Goal: Information Seeking & Learning: Understand process/instructions

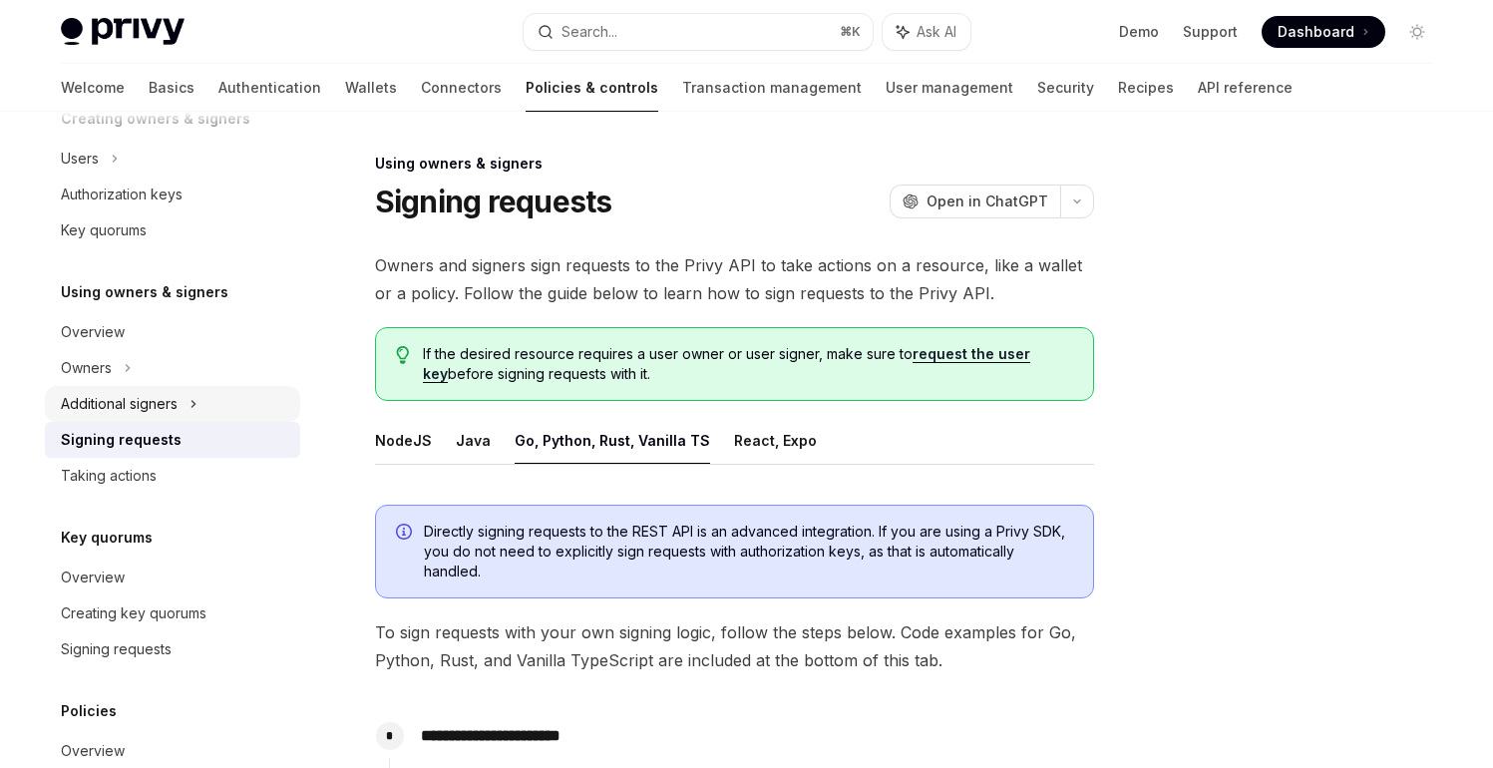
click at [147, 398] on div "Additional signers" at bounding box center [119, 404] width 117 height 24
type textarea "*"
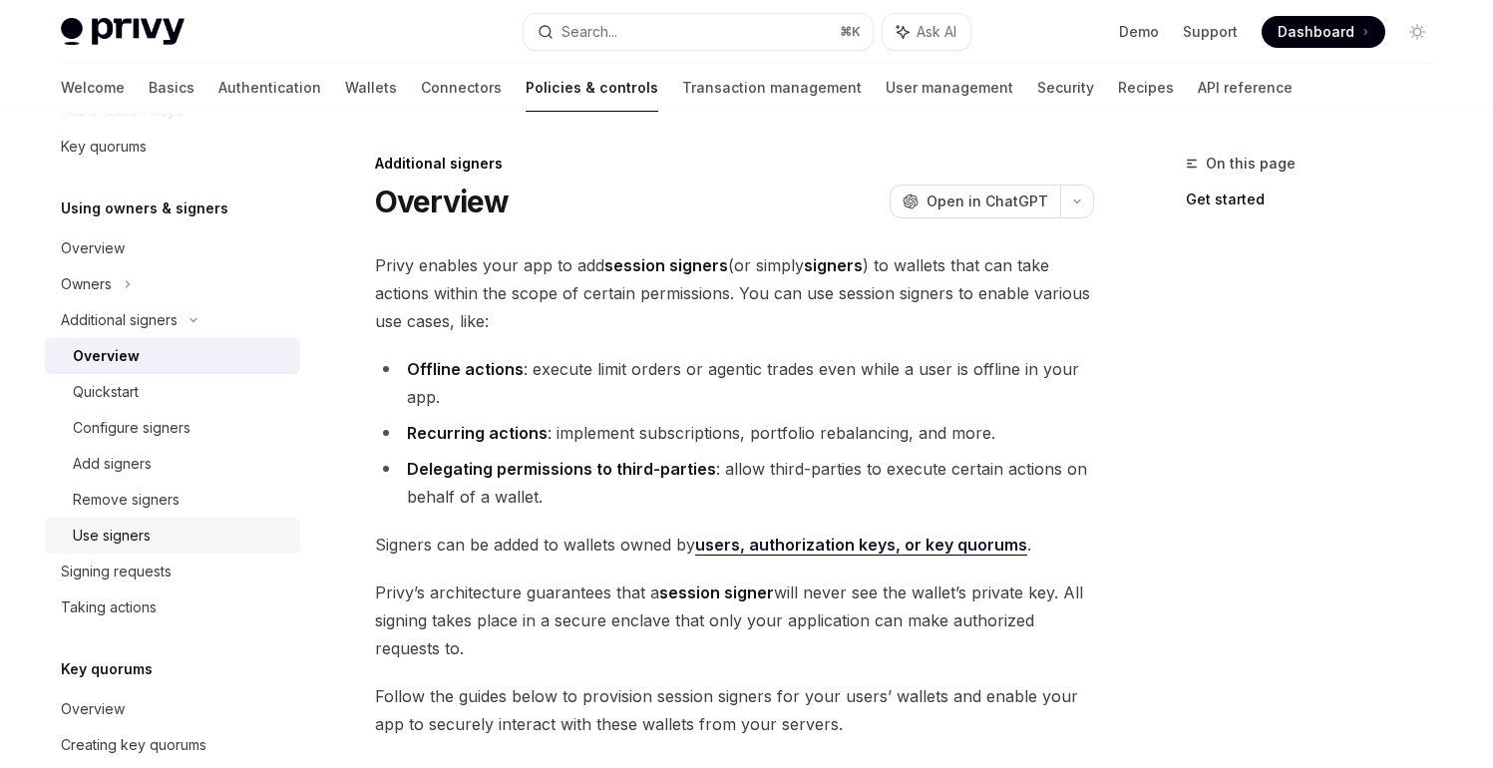
scroll to position [541, 0]
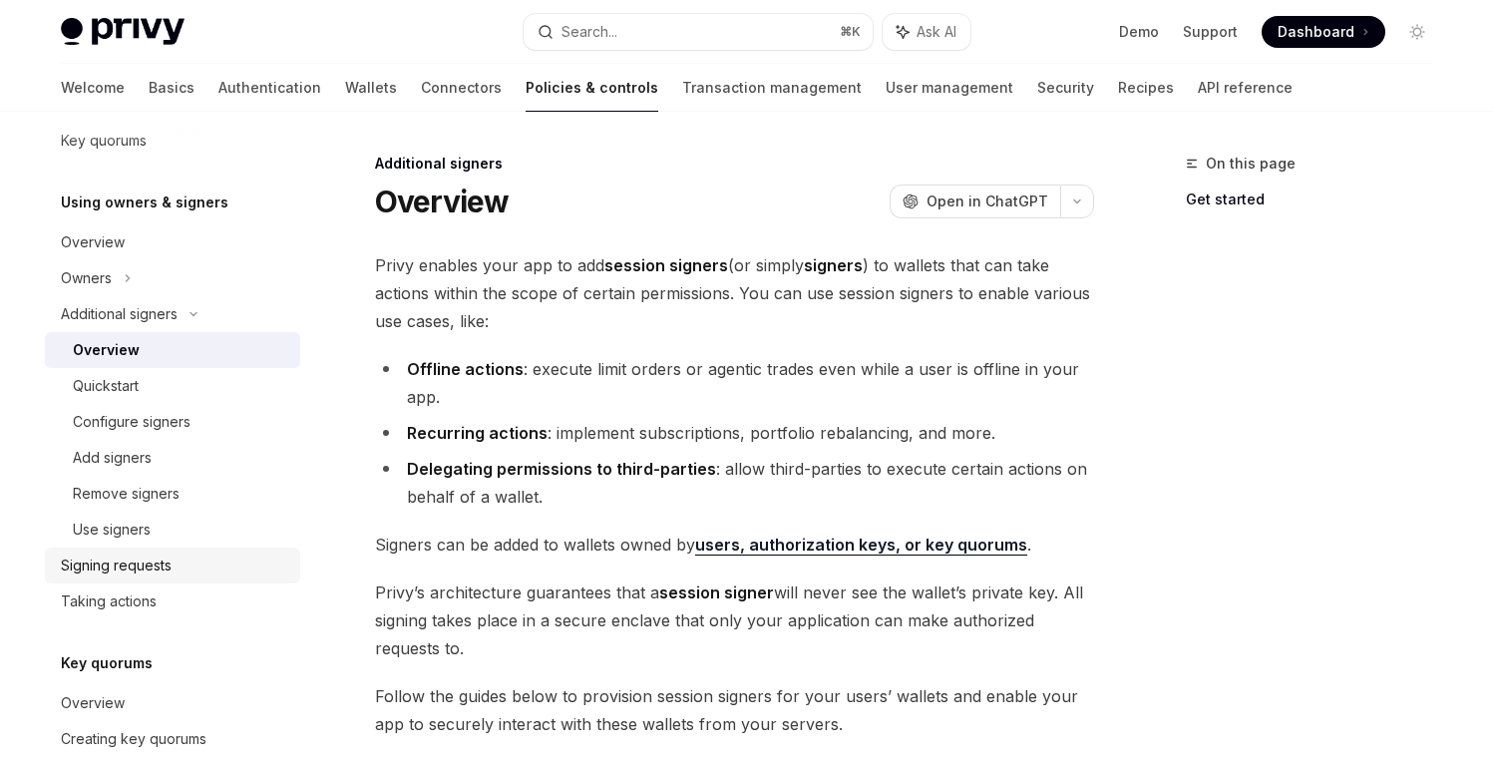
click at [127, 561] on div "Signing requests" at bounding box center [116, 565] width 111 height 24
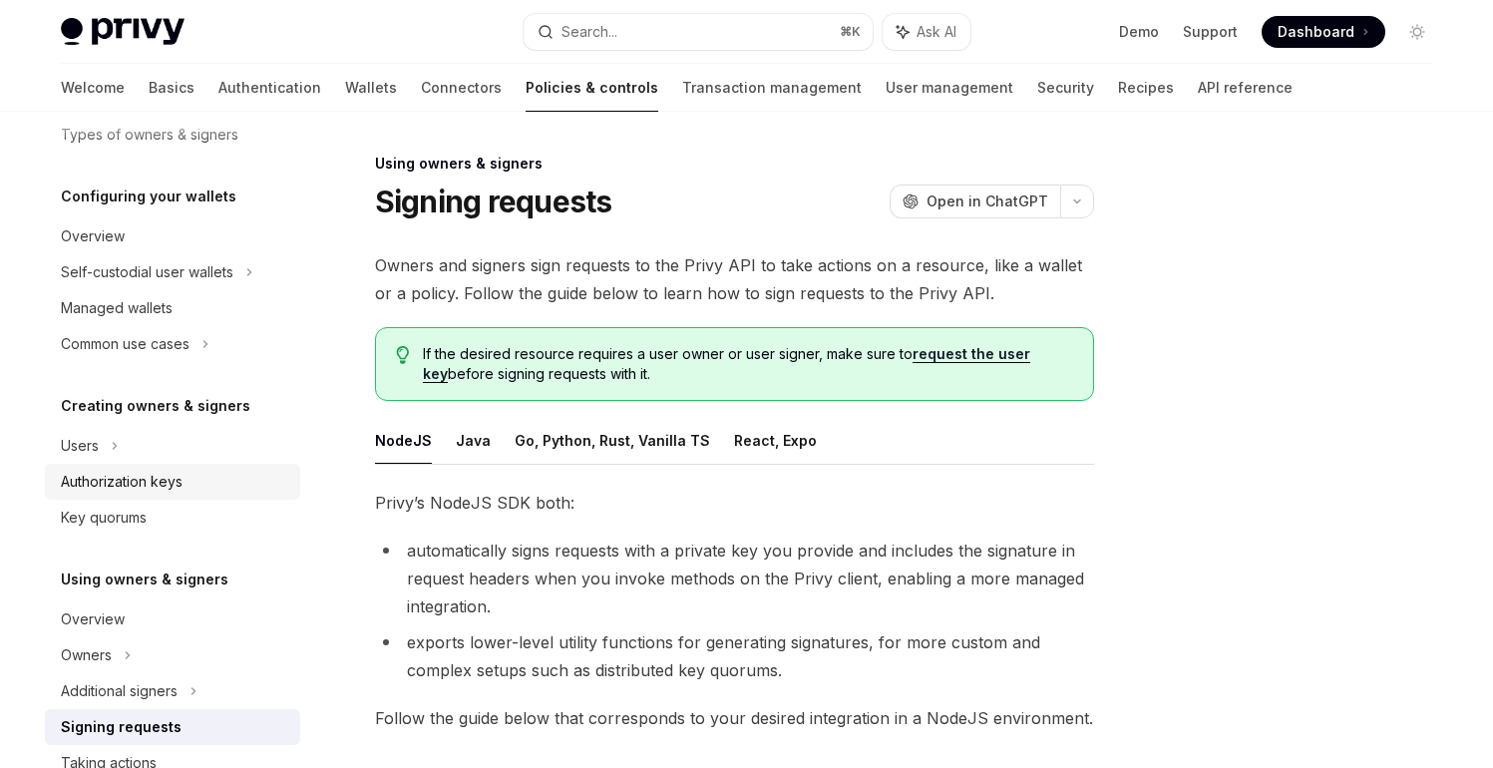
scroll to position [164, 0]
drag, startPoint x: 147, startPoint y: 491, endPoint x: 158, endPoint y: 489, distance: 11.1
click at [147, 491] on div "Authorization keys" at bounding box center [122, 483] width 122 height 24
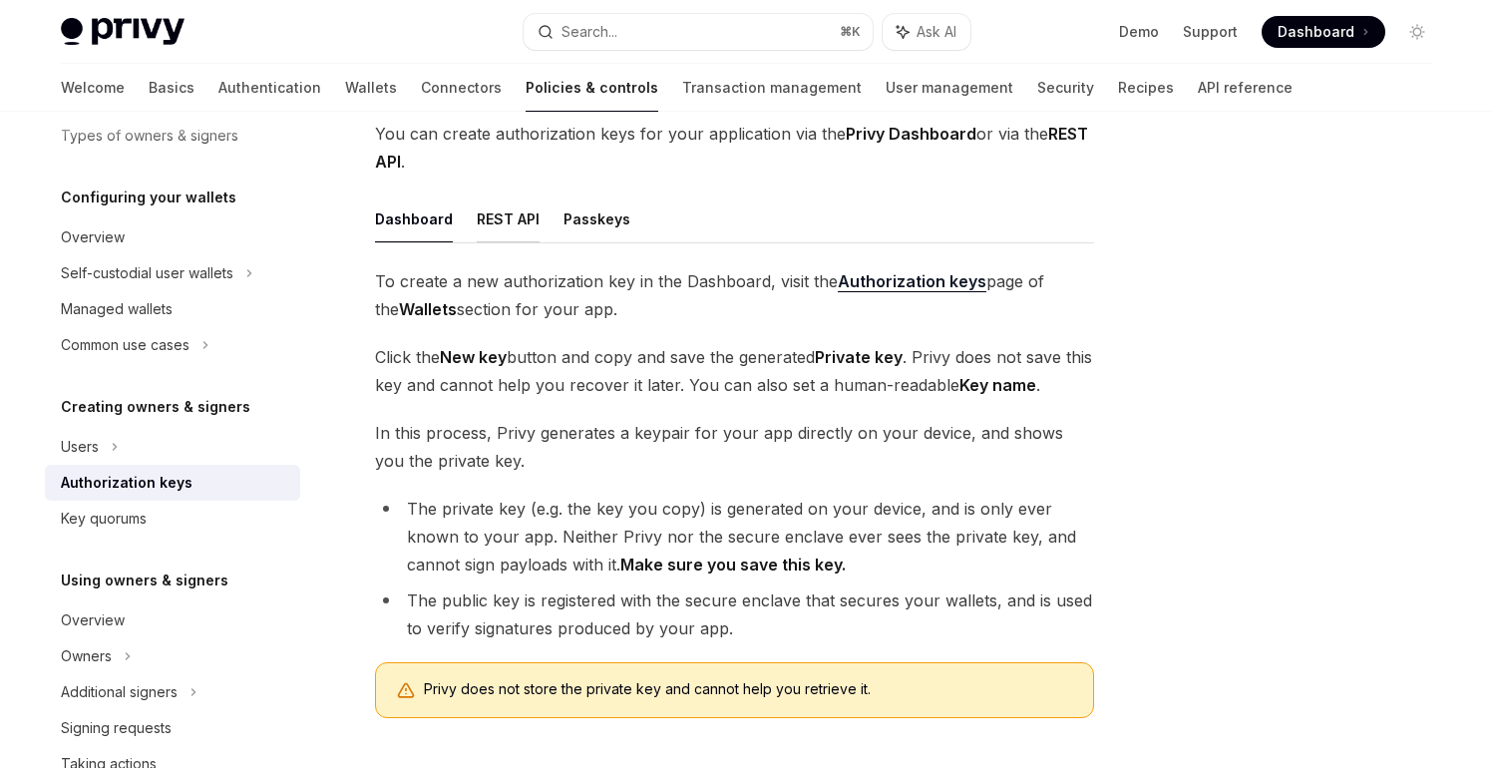
click at [506, 219] on button "REST API" at bounding box center [508, 218] width 63 height 47
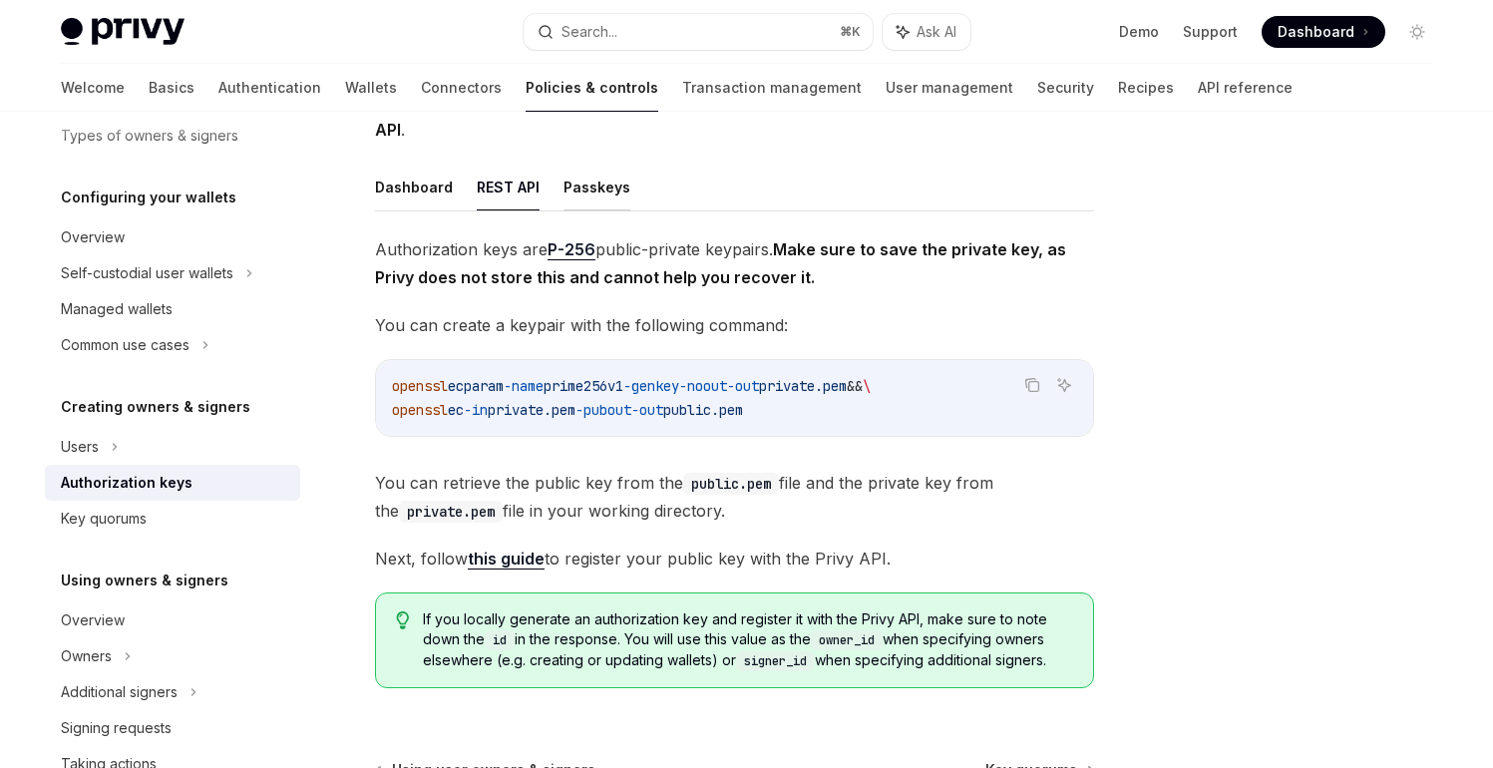
click at [587, 189] on button "Passkeys" at bounding box center [596, 187] width 67 height 47
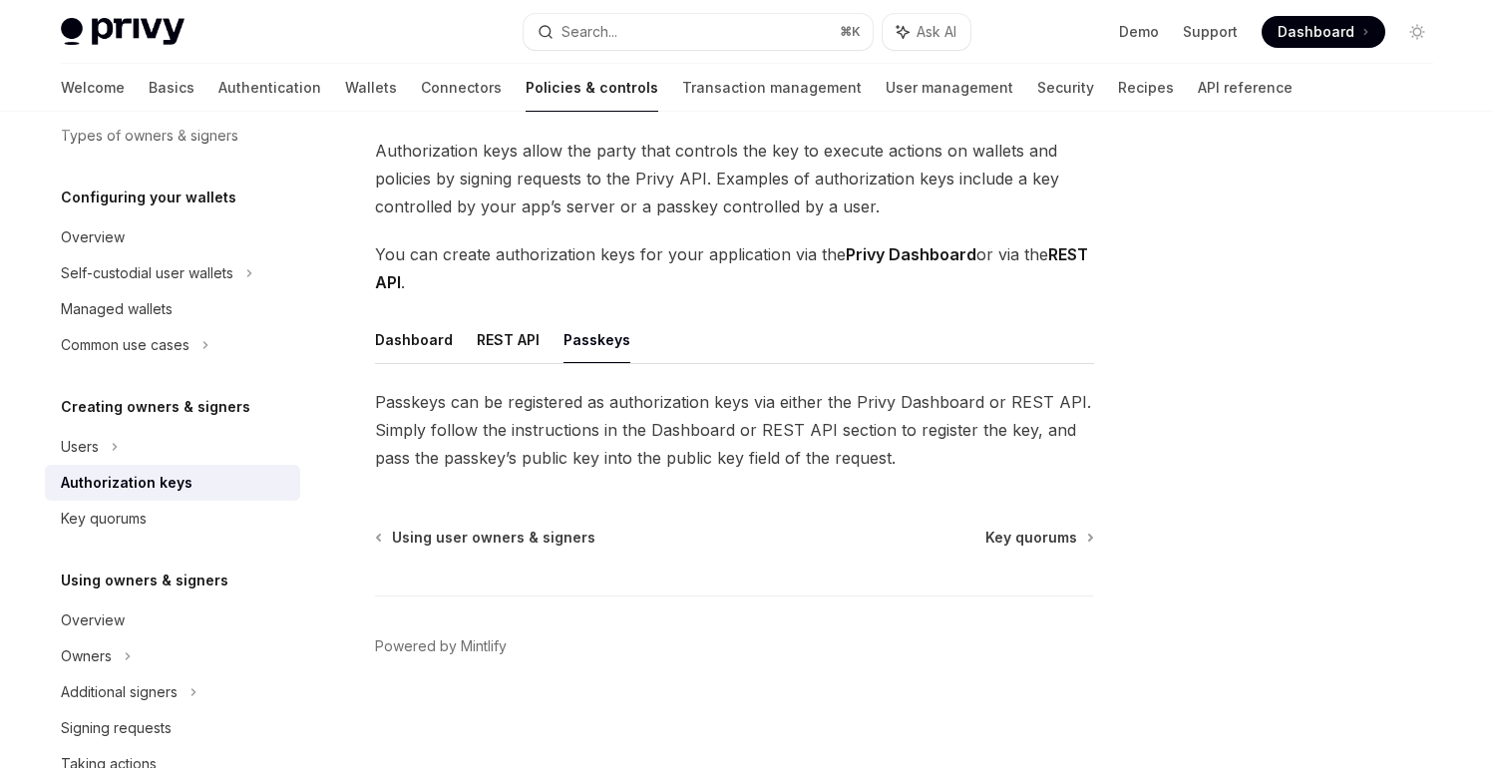
scroll to position [115, 0]
click at [475, 190] on span "Authorization keys allow the party that controls the key to execute actions on …" at bounding box center [734, 179] width 719 height 84
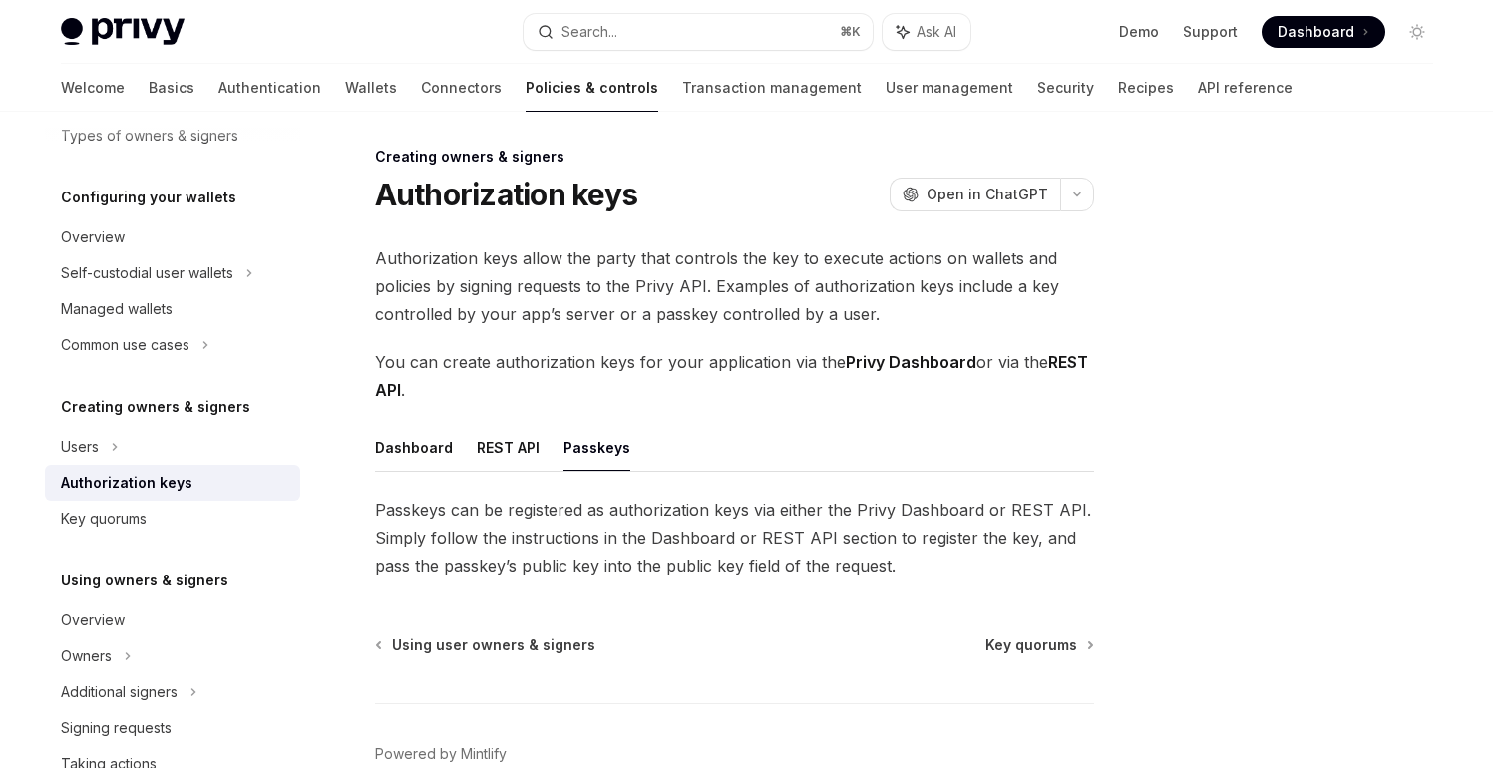
scroll to position [0, 0]
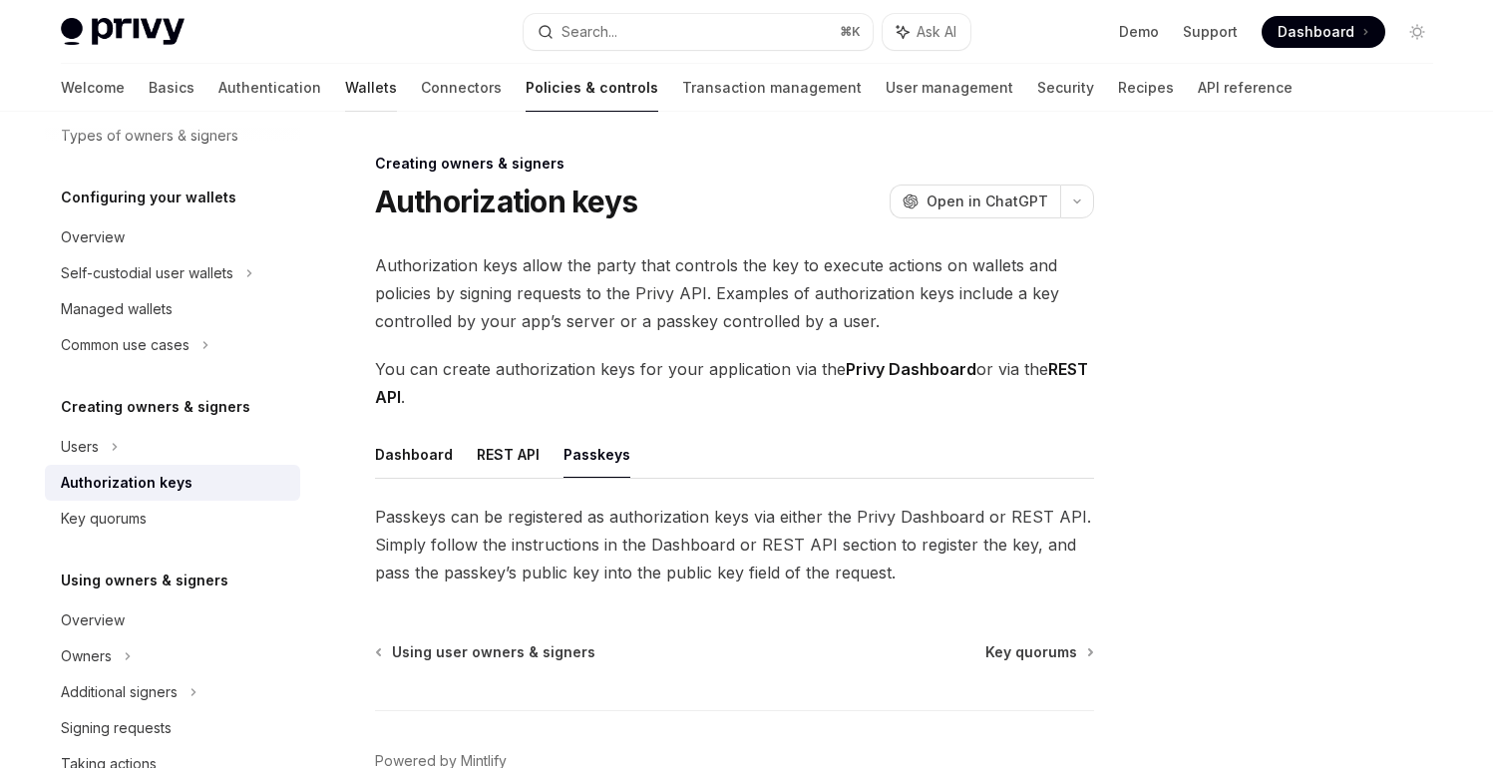
click at [345, 86] on link "Wallets" at bounding box center [371, 88] width 52 height 48
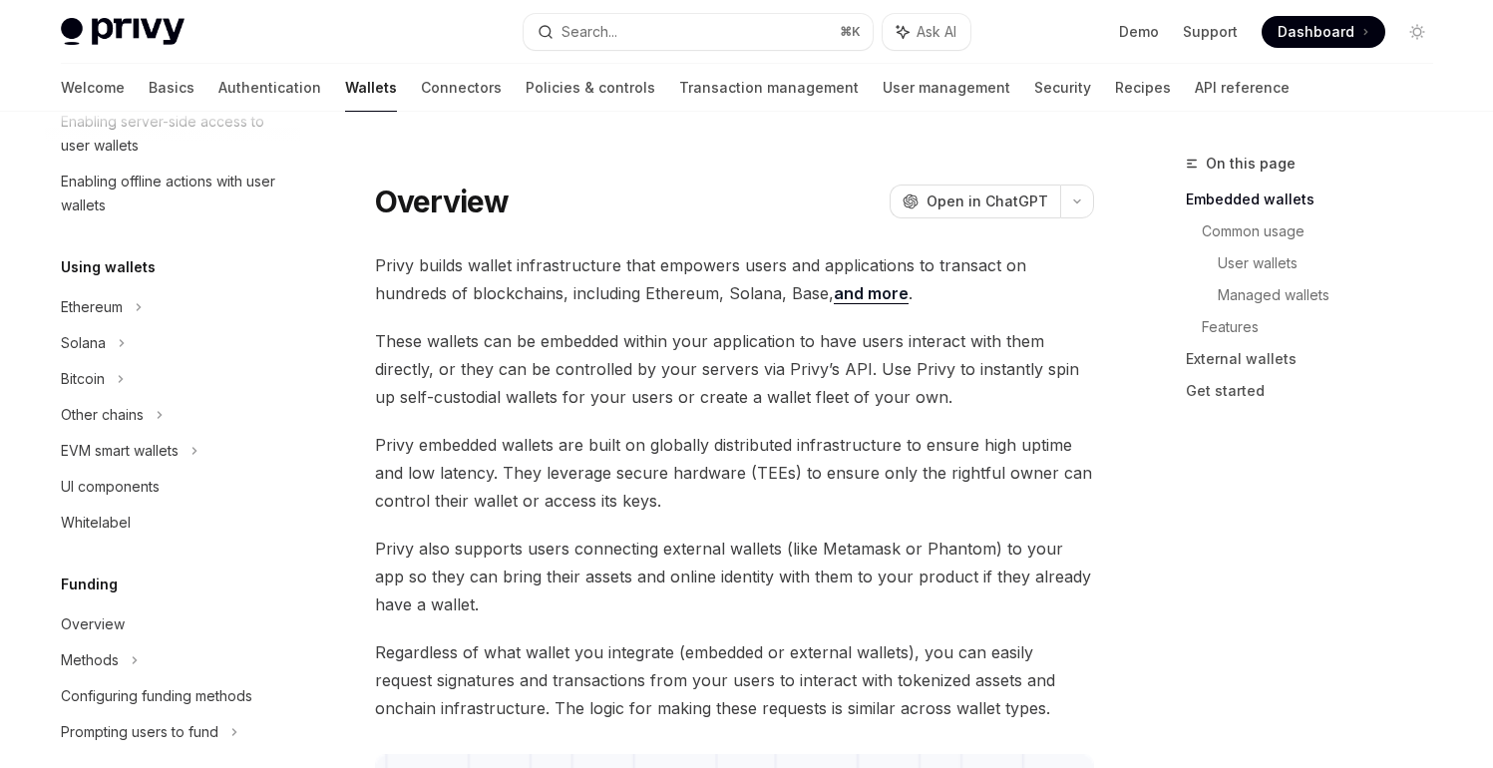
scroll to position [372, 0]
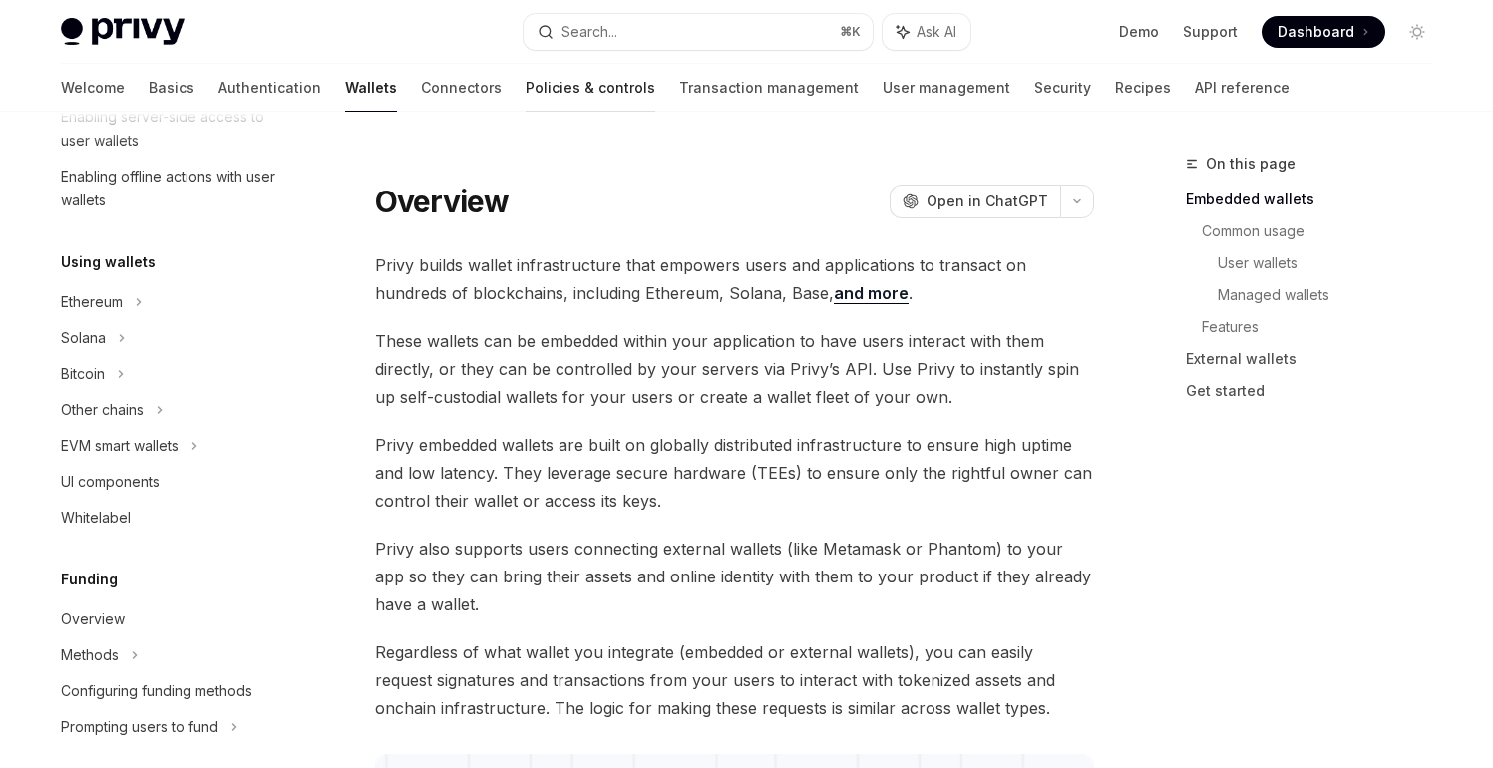
click at [526, 88] on link "Policies & controls" at bounding box center [591, 88] width 130 height 48
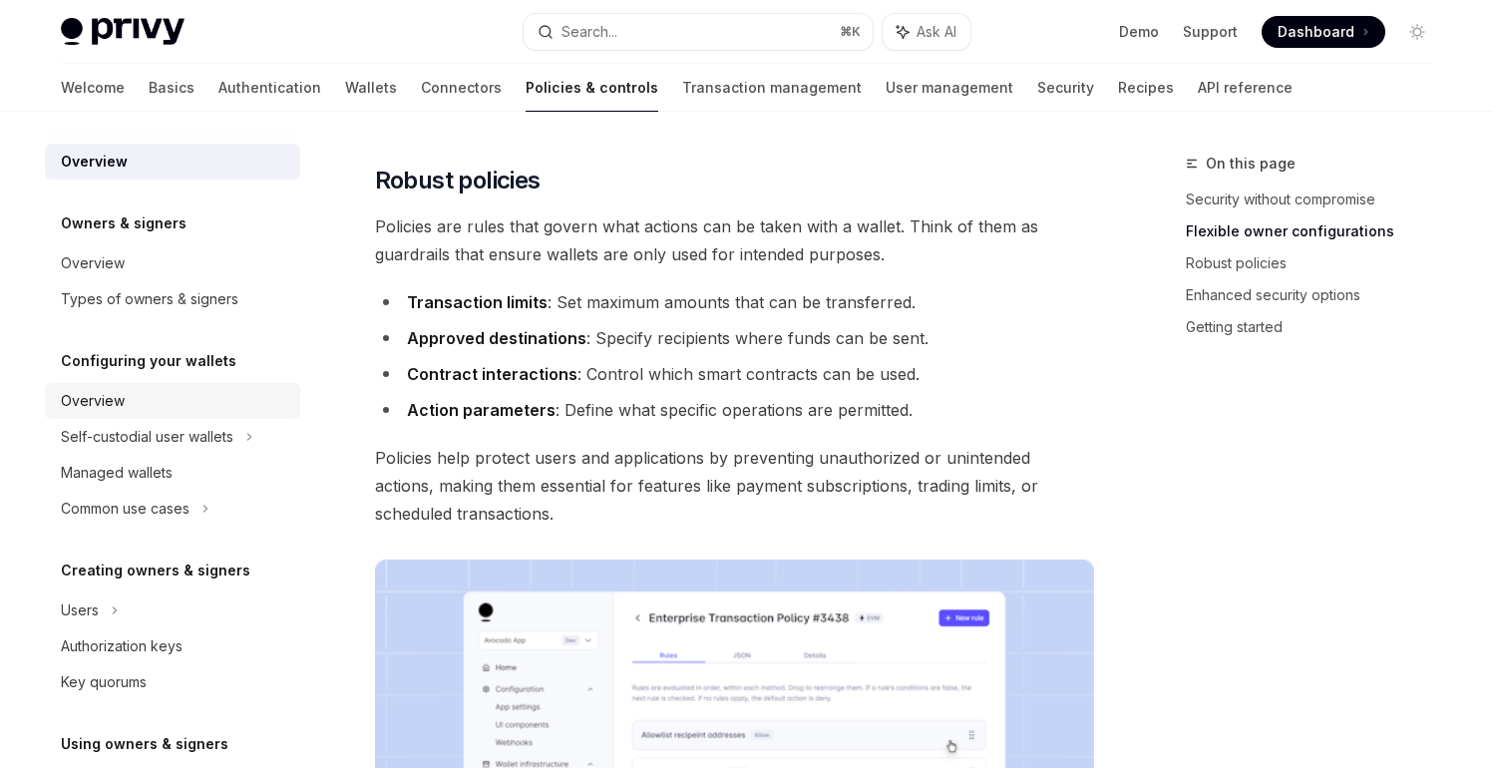
scroll to position [733, 0]
click at [1198, 83] on link "API reference" at bounding box center [1245, 88] width 95 height 48
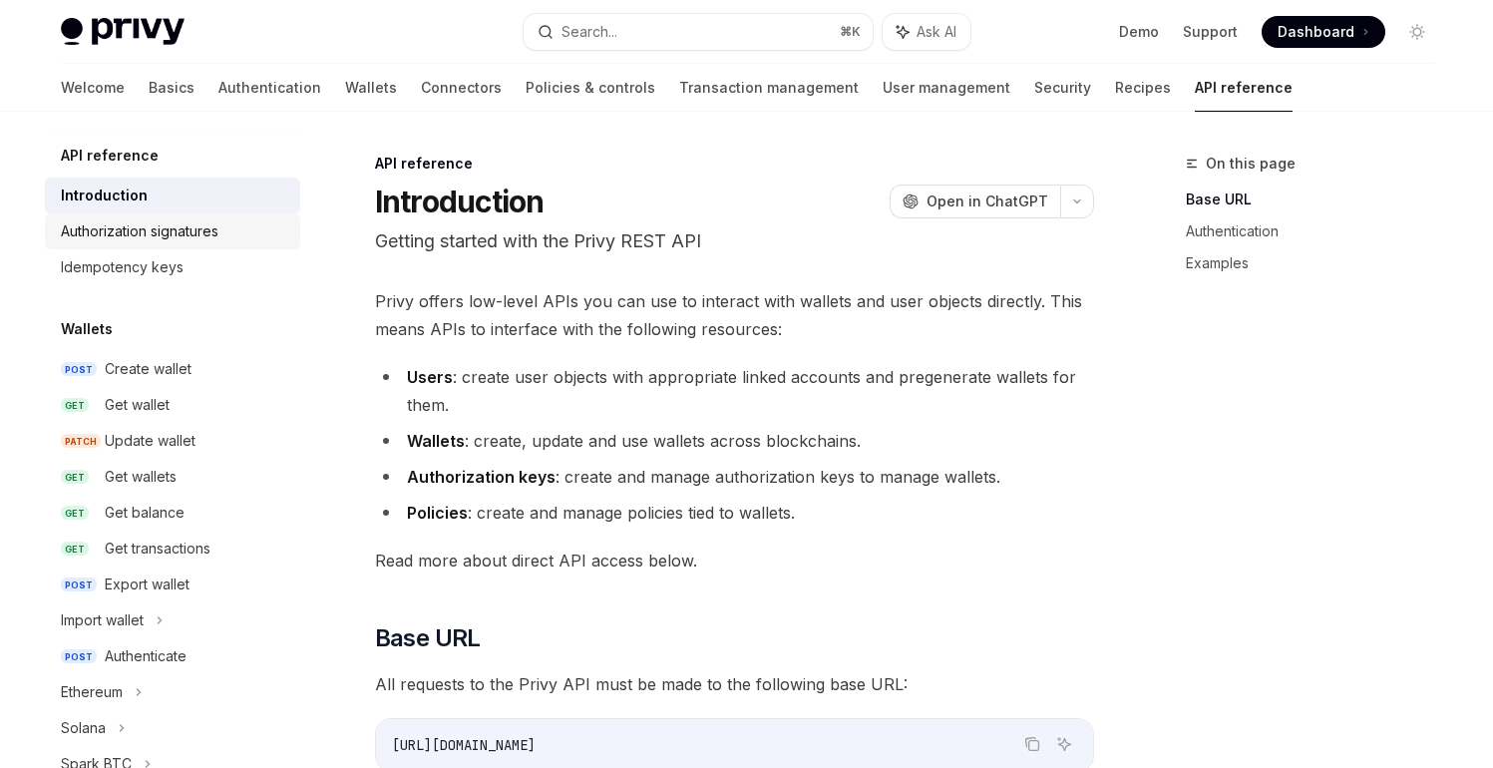
click at [191, 236] on div "Authorization signatures" at bounding box center [140, 231] width 158 height 24
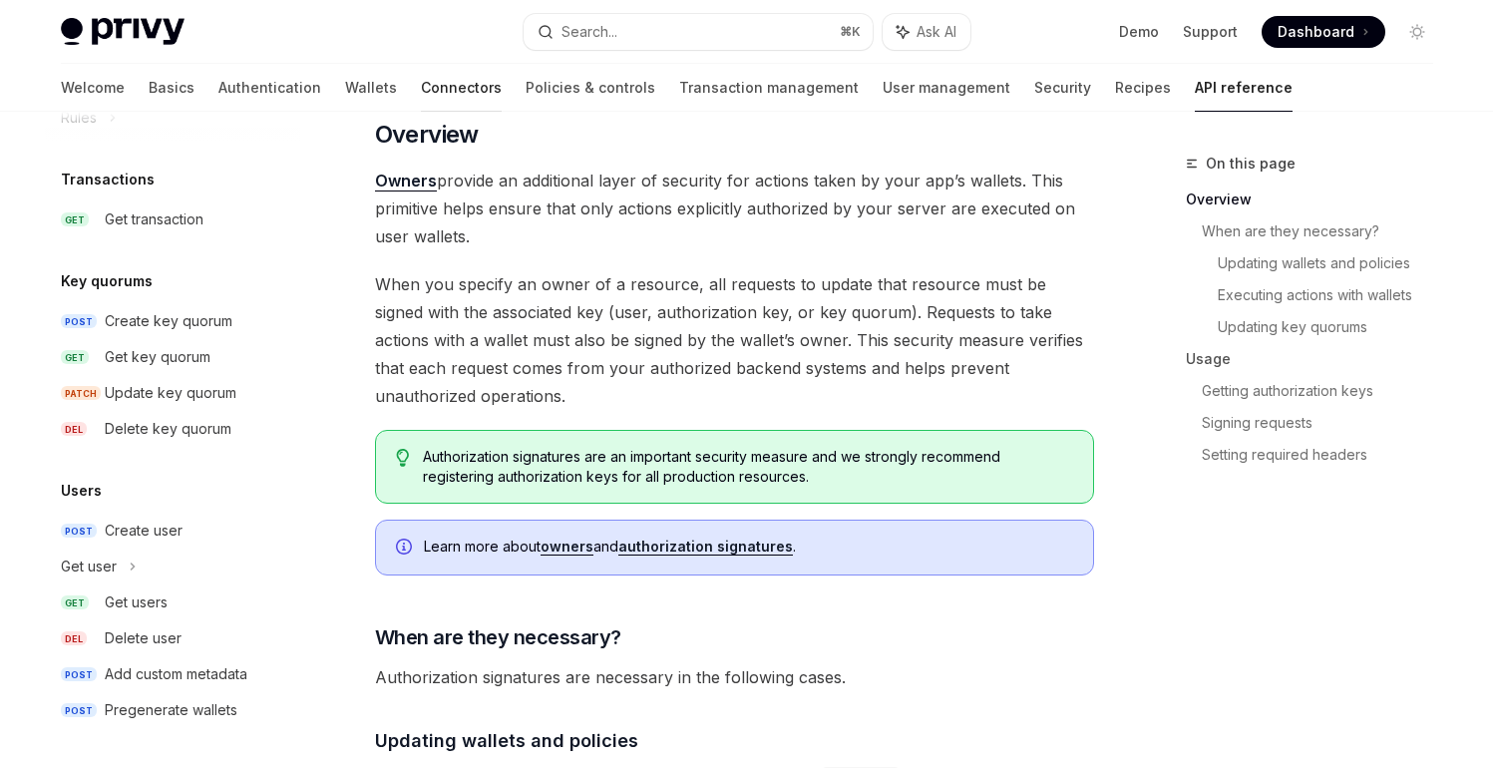
scroll to position [170, 0]
click at [526, 82] on link "Policies & controls" at bounding box center [591, 88] width 130 height 48
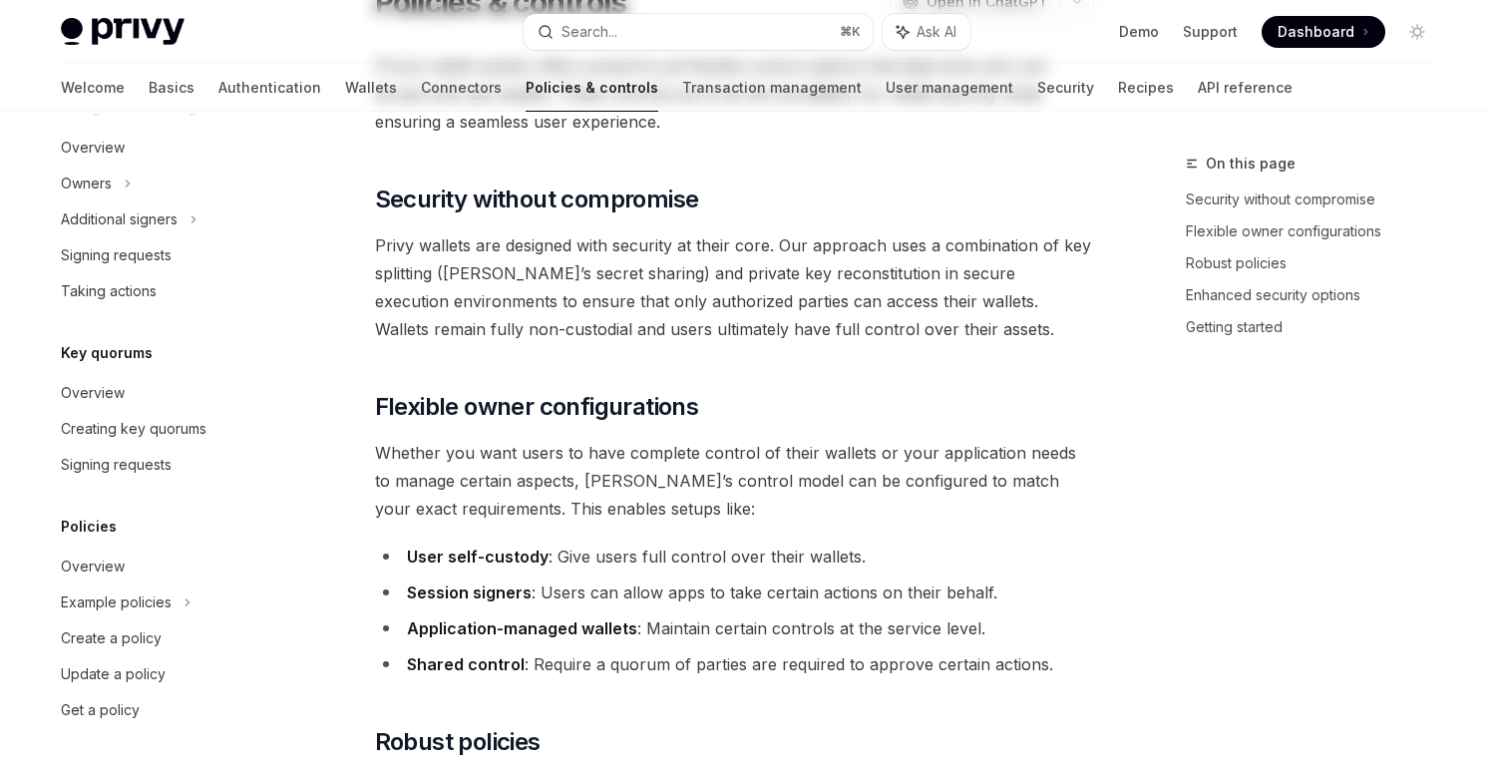
type textarea "*"
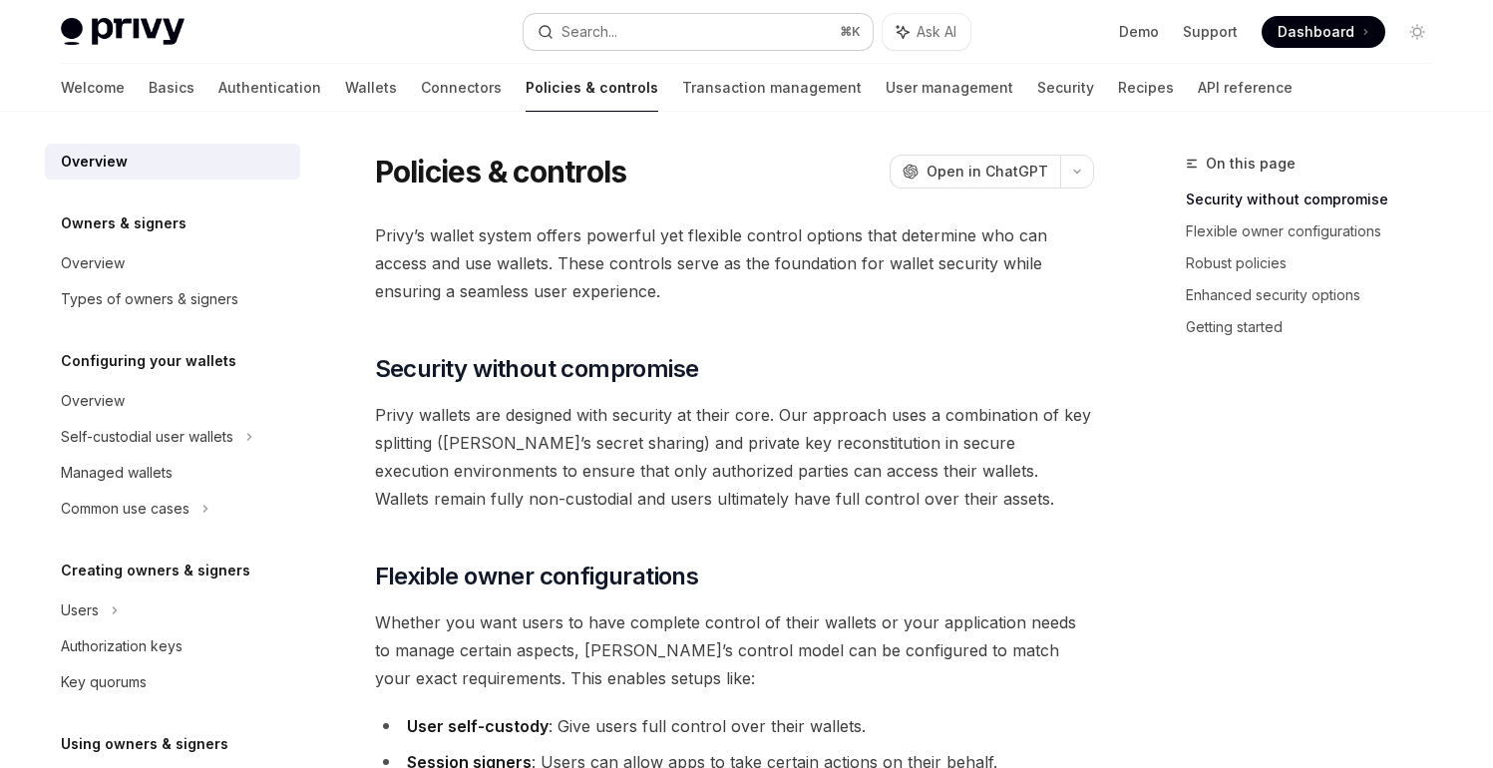
click at [691, 30] on button "Search... ⌘ K" at bounding box center [698, 32] width 349 height 36
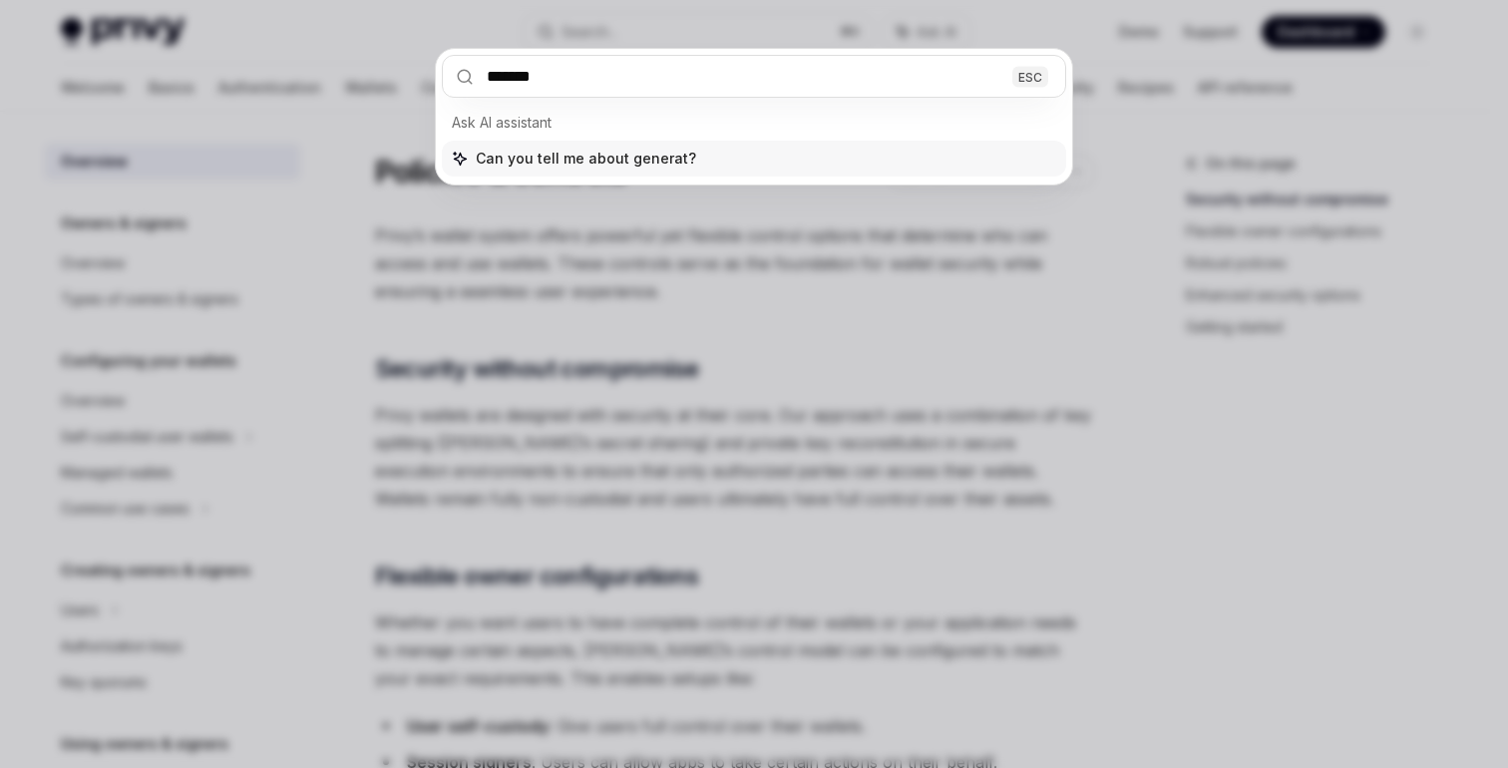
type input "********"
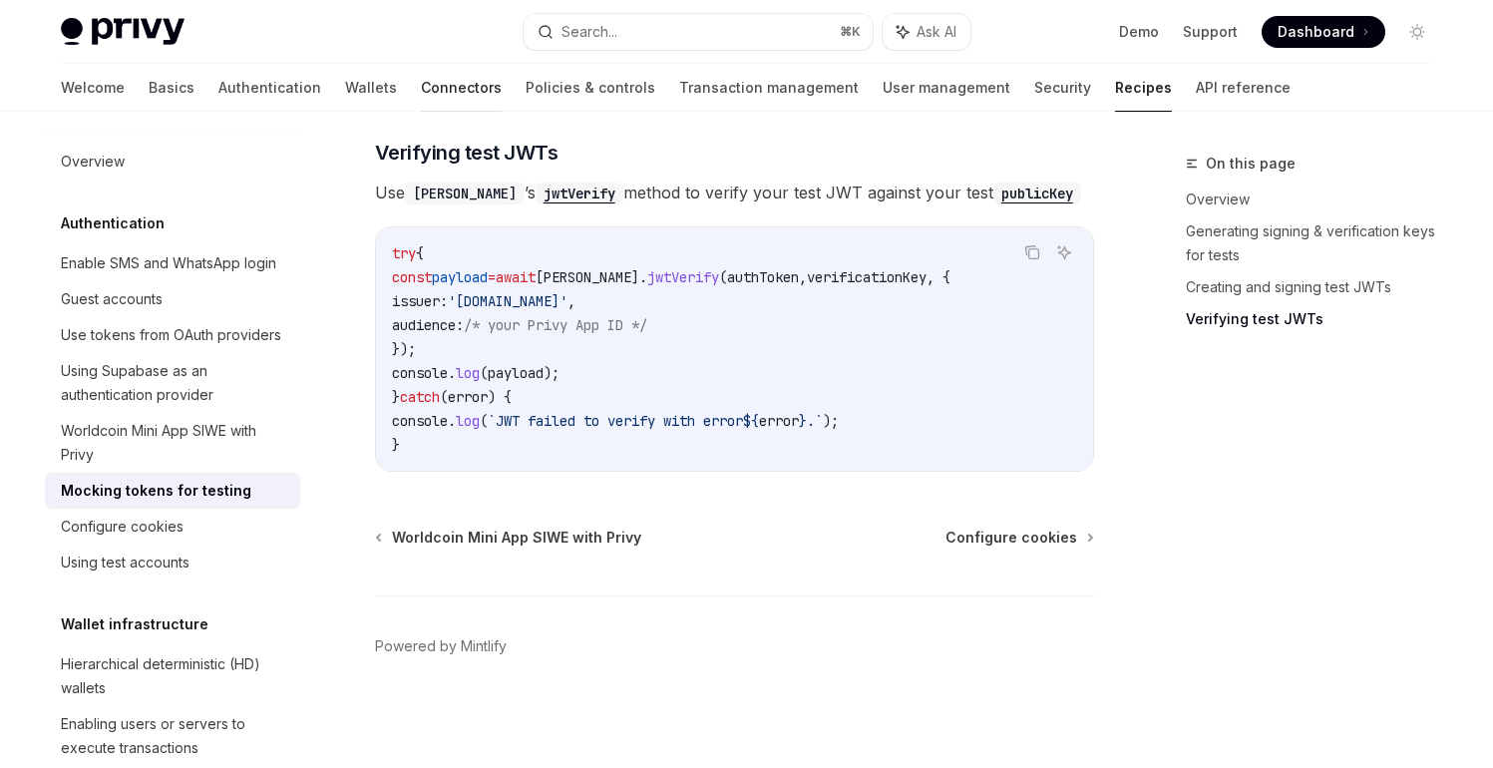
click at [421, 81] on link "Connectors" at bounding box center [461, 88] width 81 height 48
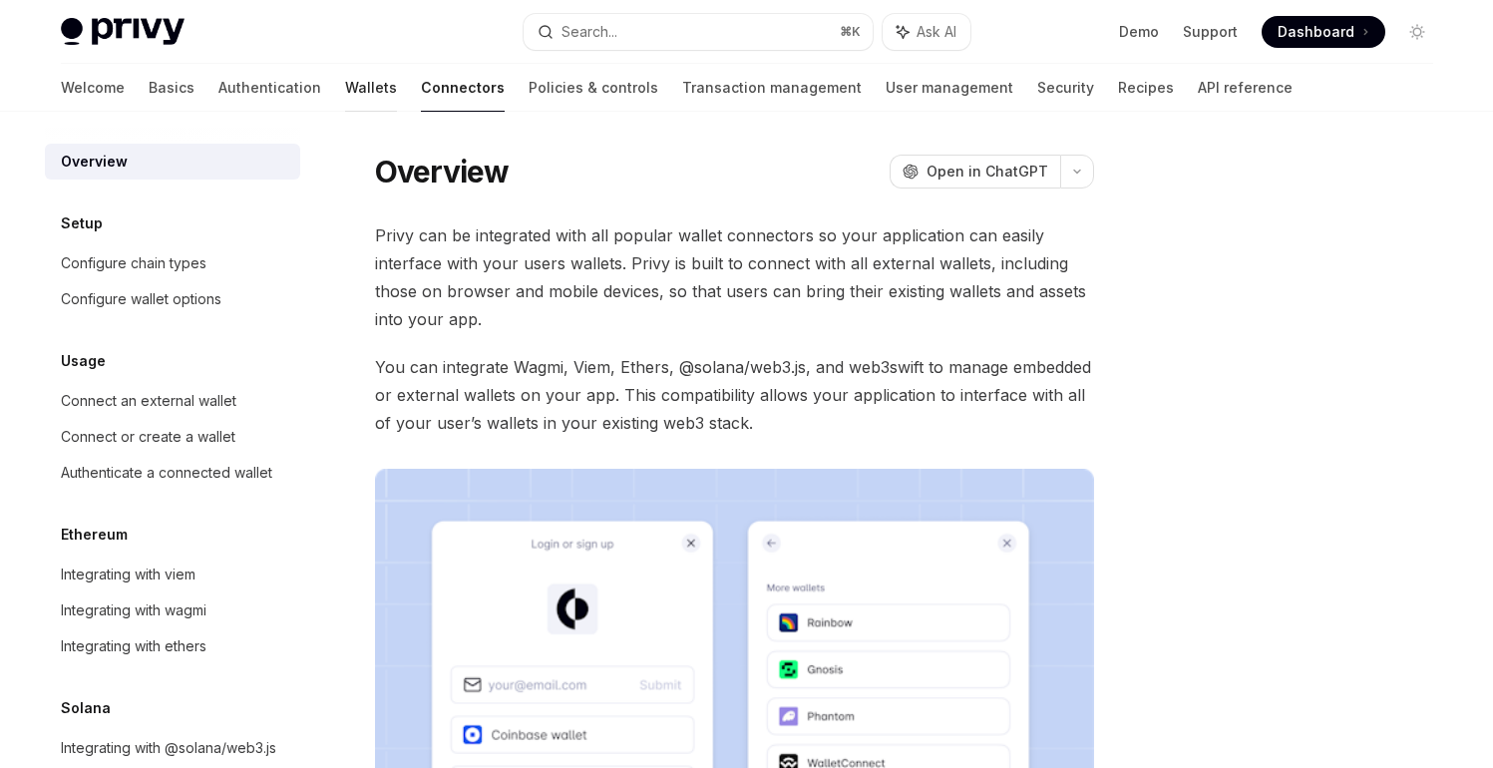
click at [345, 87] on link "Wallets" at bounding box center [371, 88] width 52 height 48
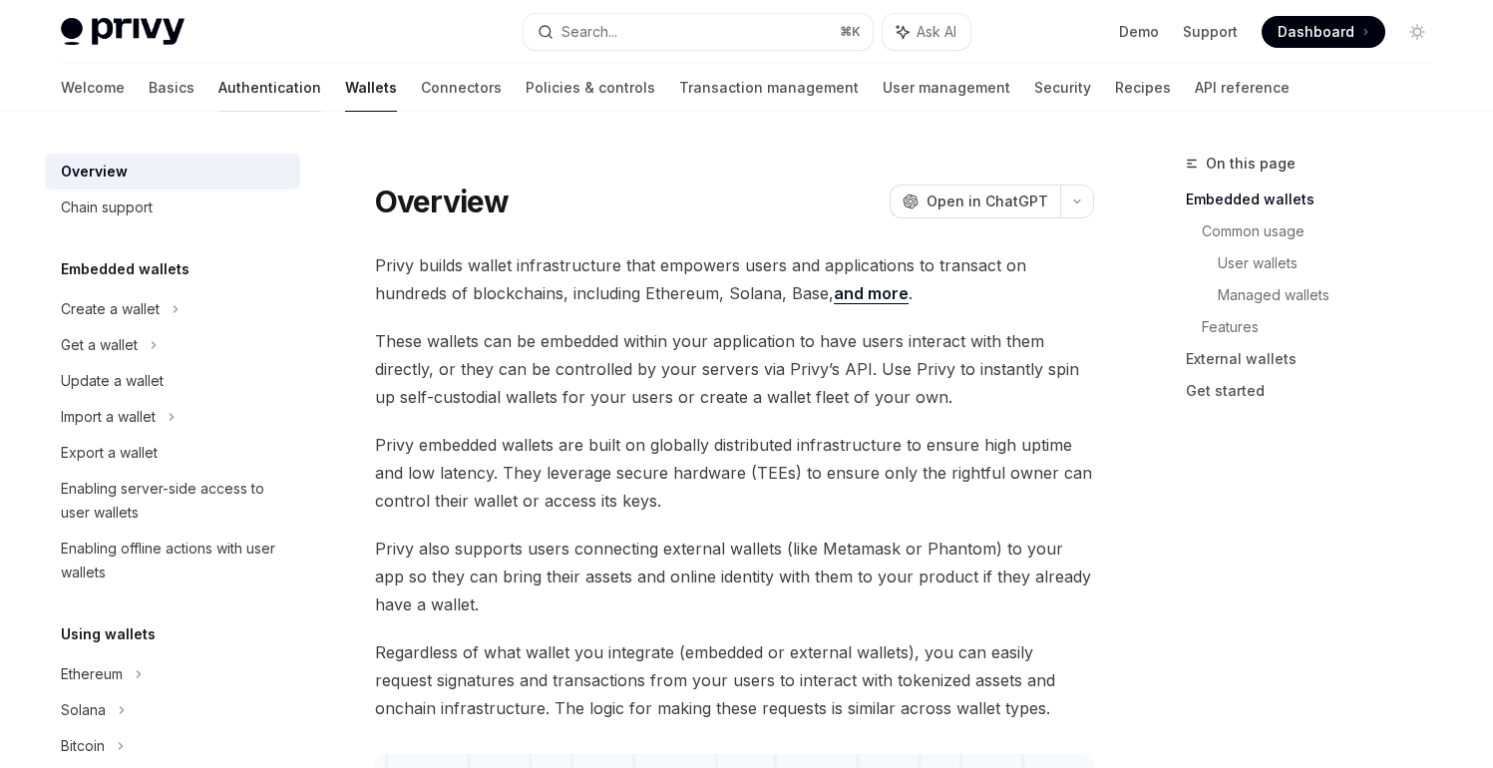
click at [218, 90] on link "Authentication" at bounding box center [269, 88] width 103 height 48
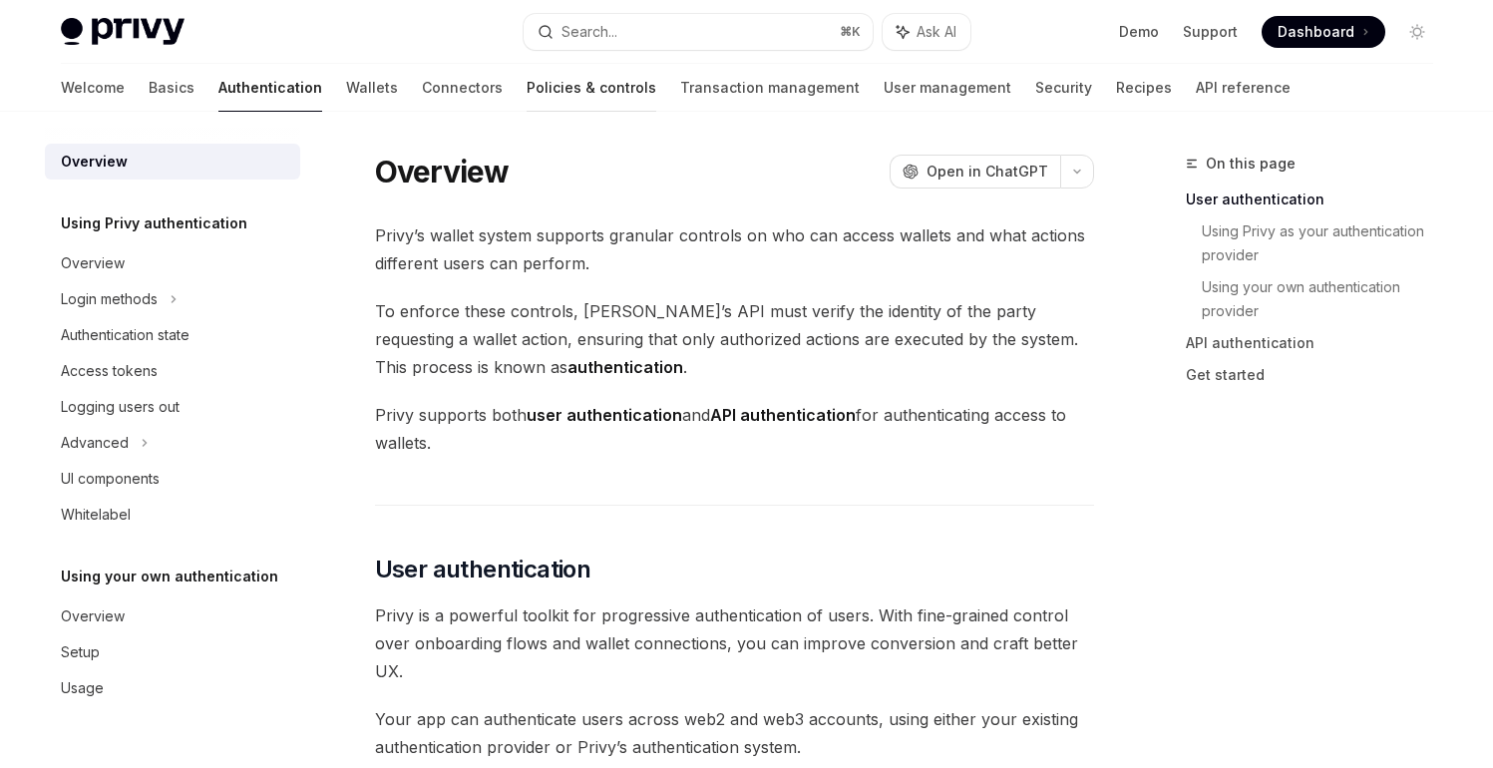
click at [527, 97] on link "Policies & controls" at bounding box center [592, 88] width 130 height 48
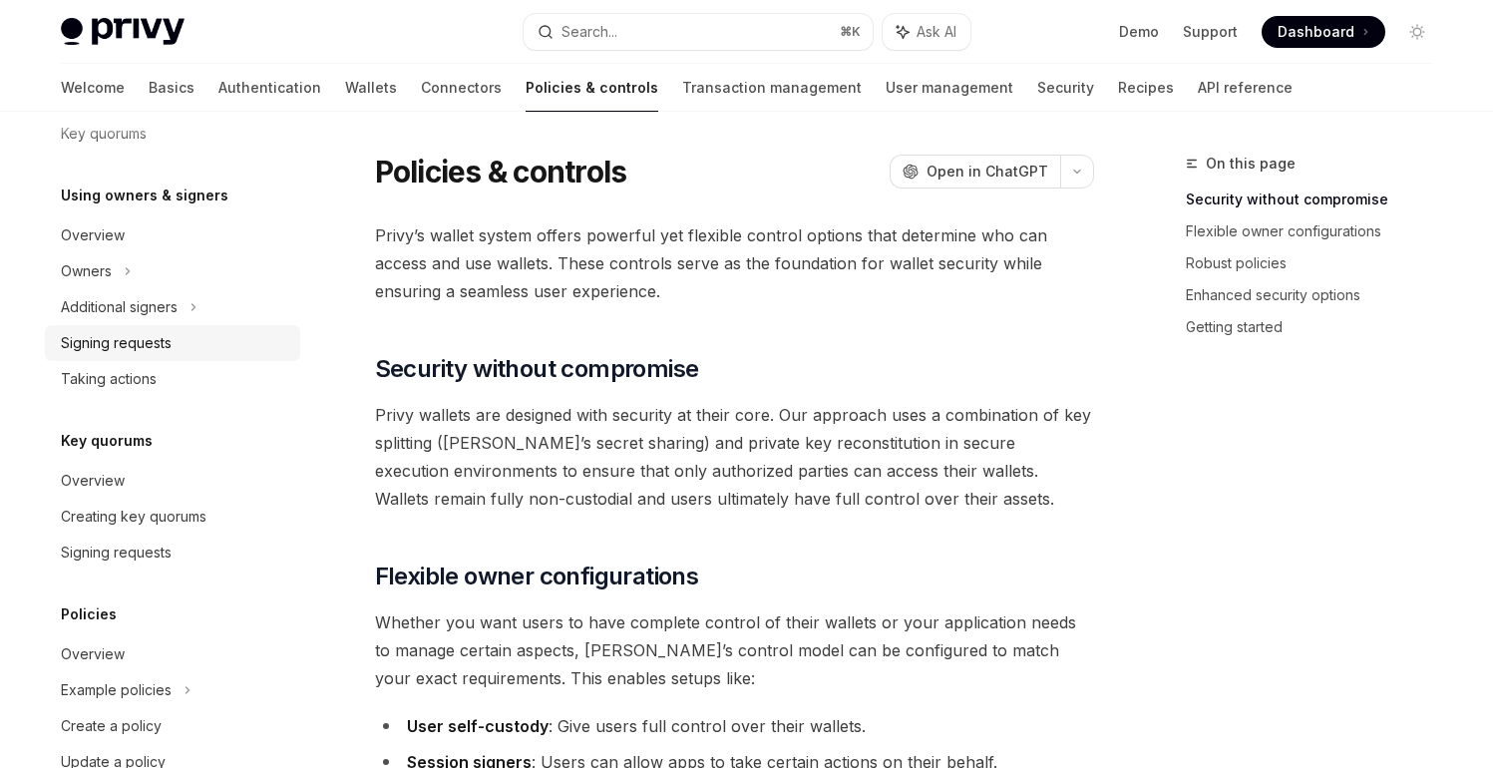
scroll to position [550, 0]
click at [183, 348] on div "Signing requests" at bounding box center [174, 341] width 227 height 24
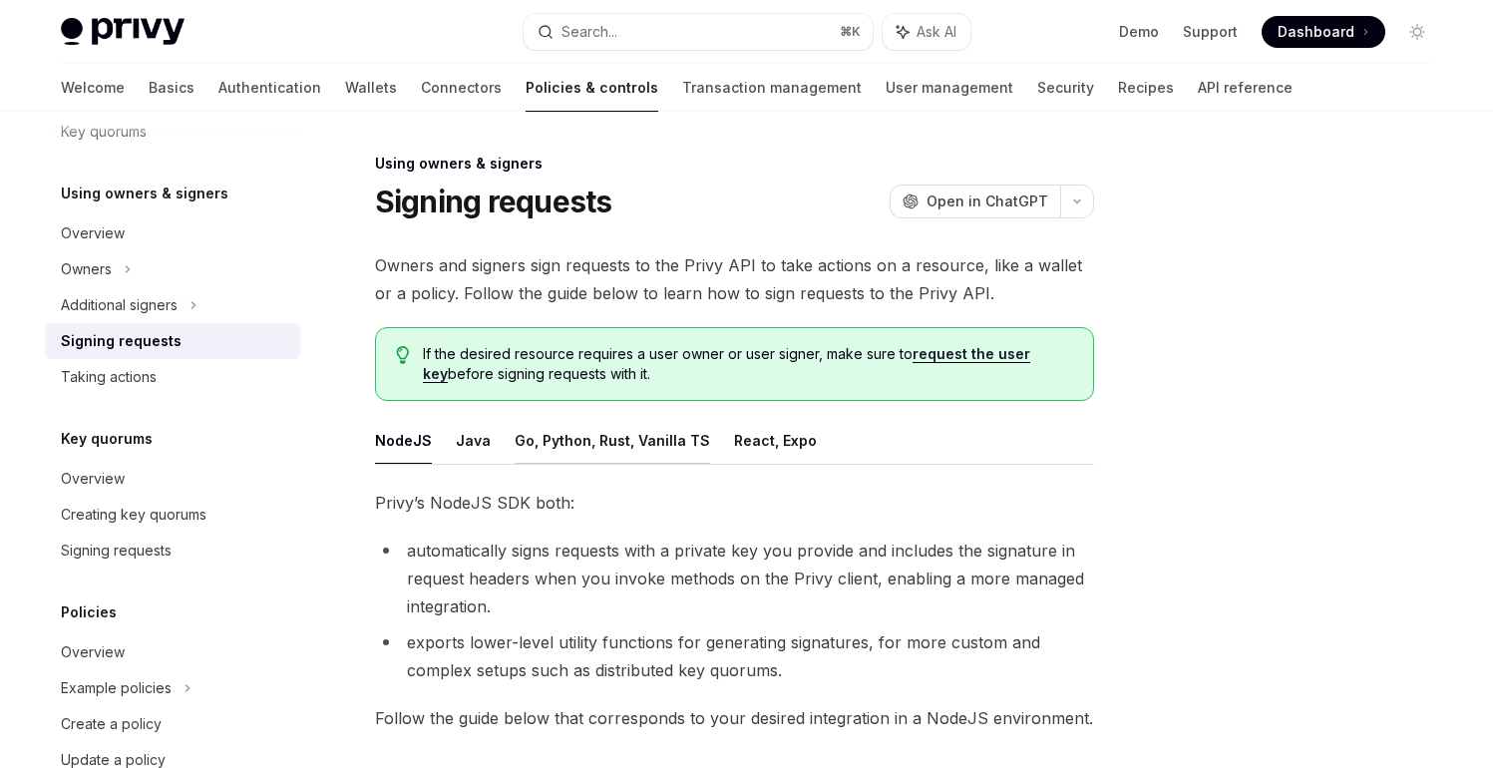
click at [649, 446] on button "Go, Python, Rust, Vanilla TS" at bounding box center [612, 440] width 195 height 47
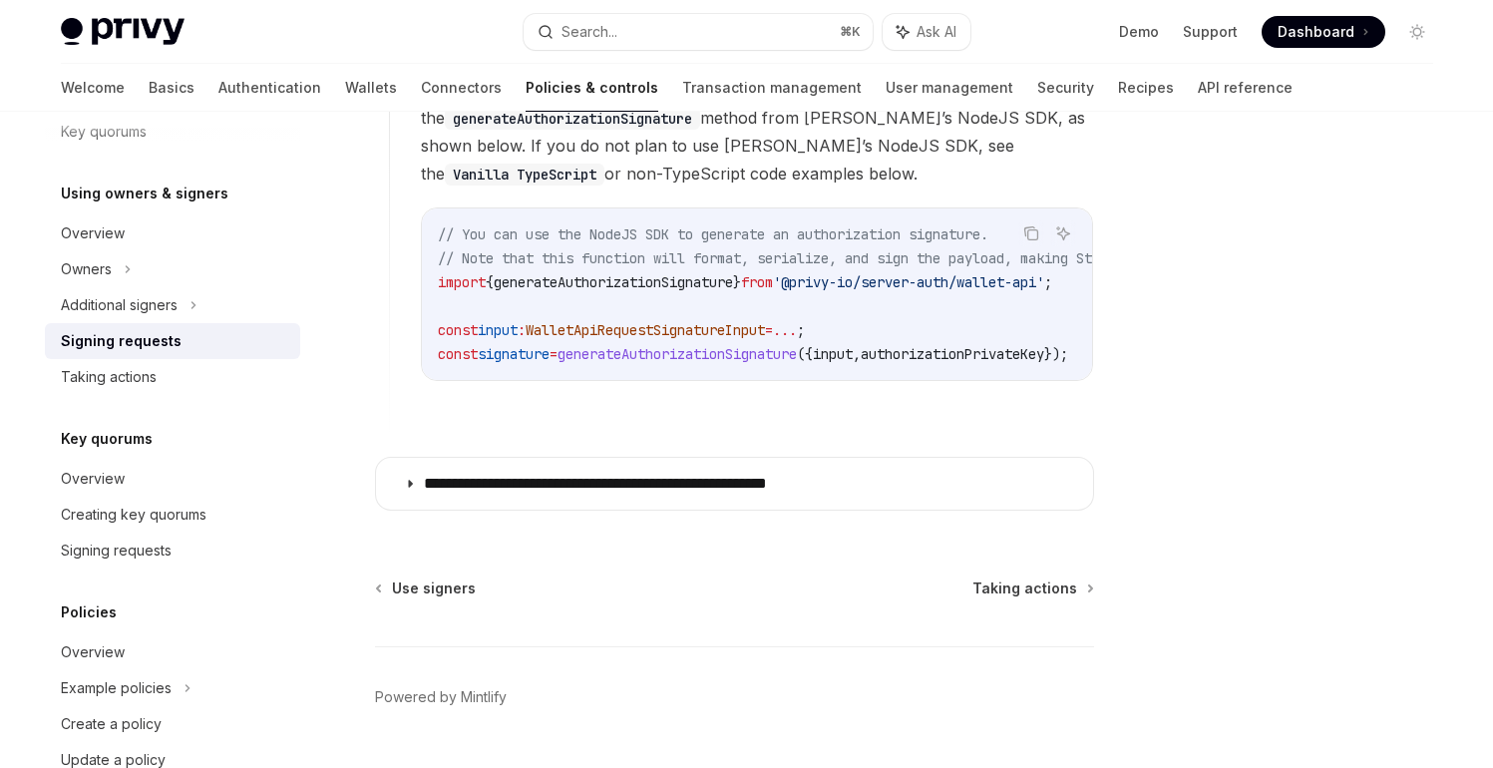
scroll to position [1969, 0]
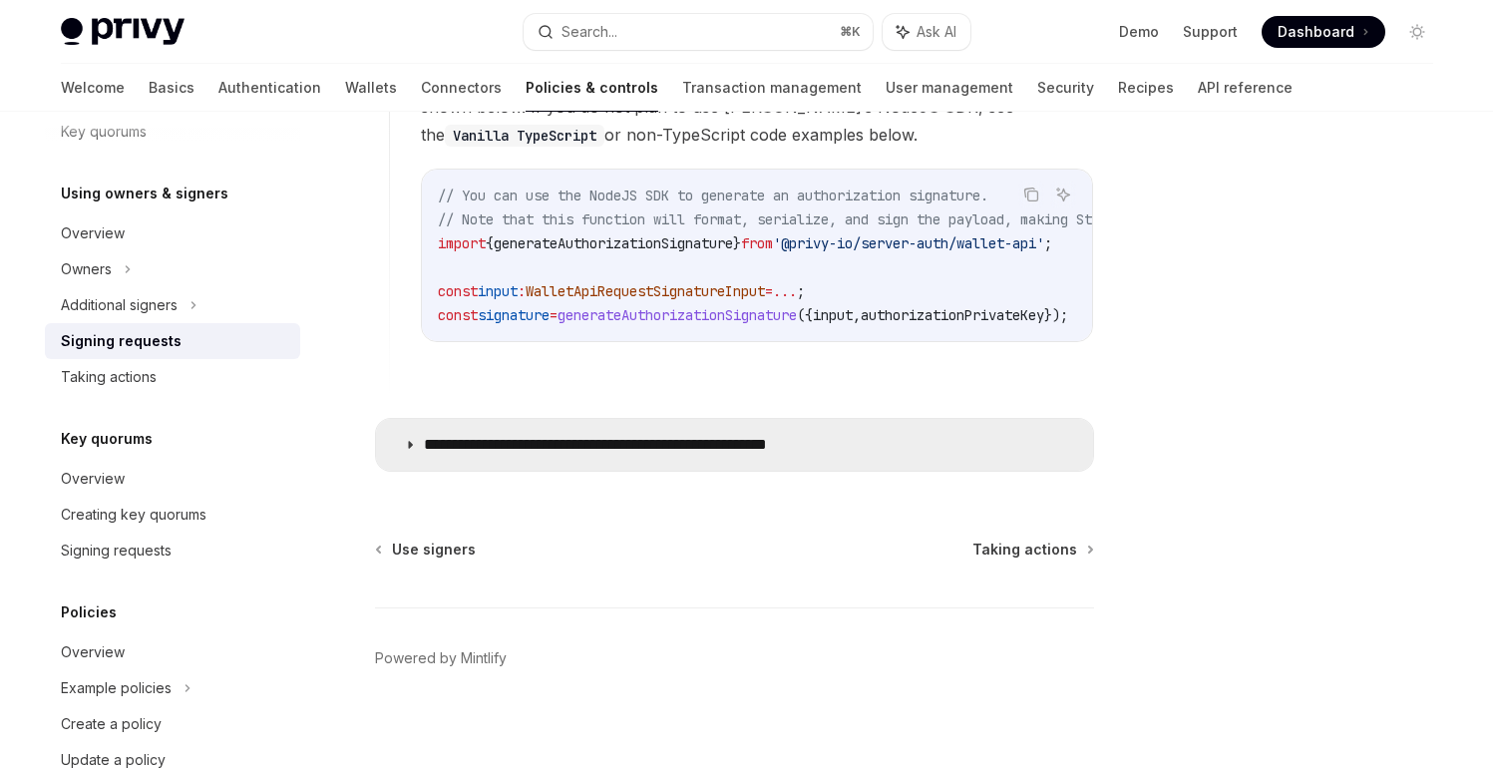
click at [502, 454] on summary "**********" at bounding box center [734, 445] width 717 height 52
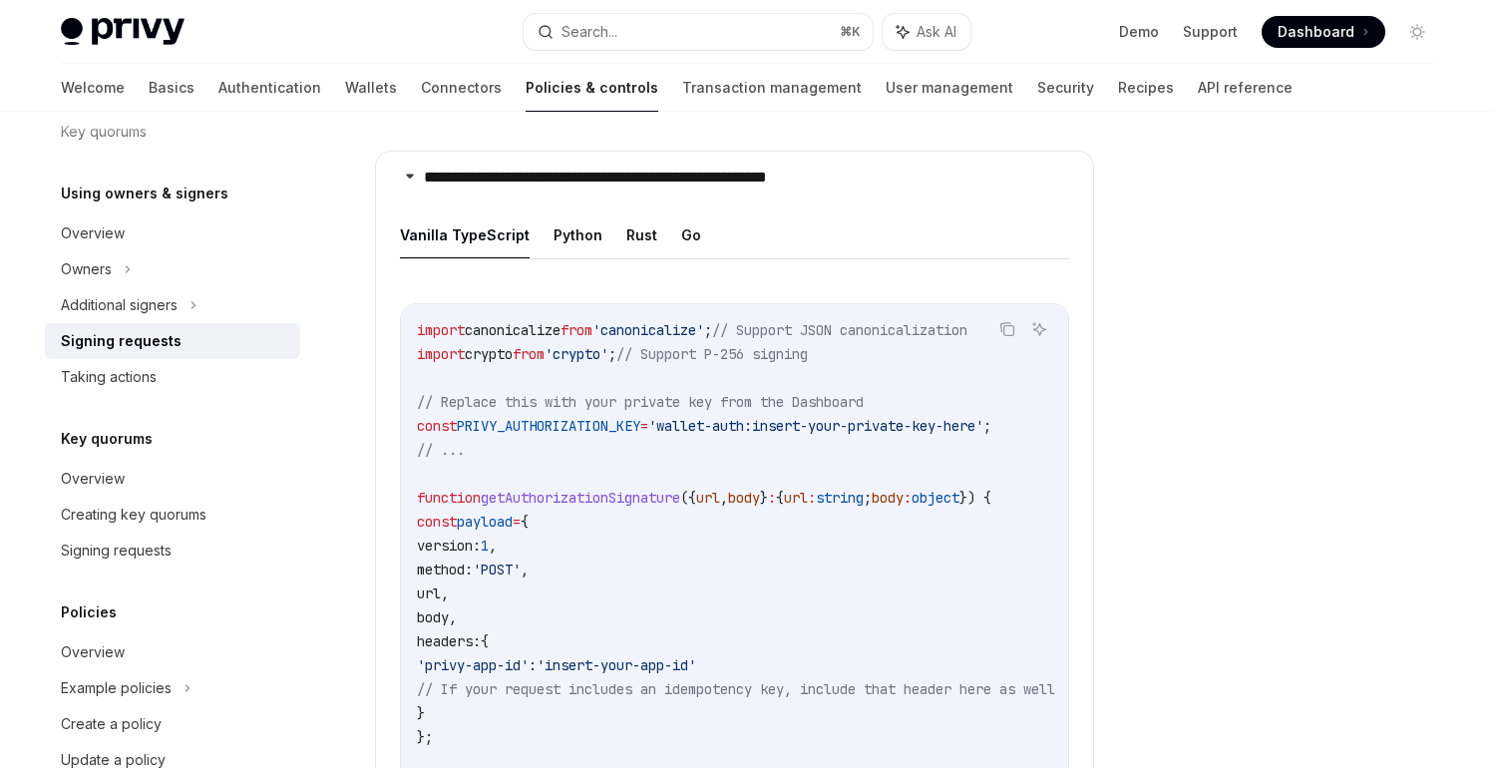
scroll to position [2235, 0]
click at [1003, 328] on icon "Copy the contents from the code block" at bounding box center [1008, 333] width 10 height 10
click at [1198, 88] on link "API reference" at bounding box center [1245, 88] width 95 height 48
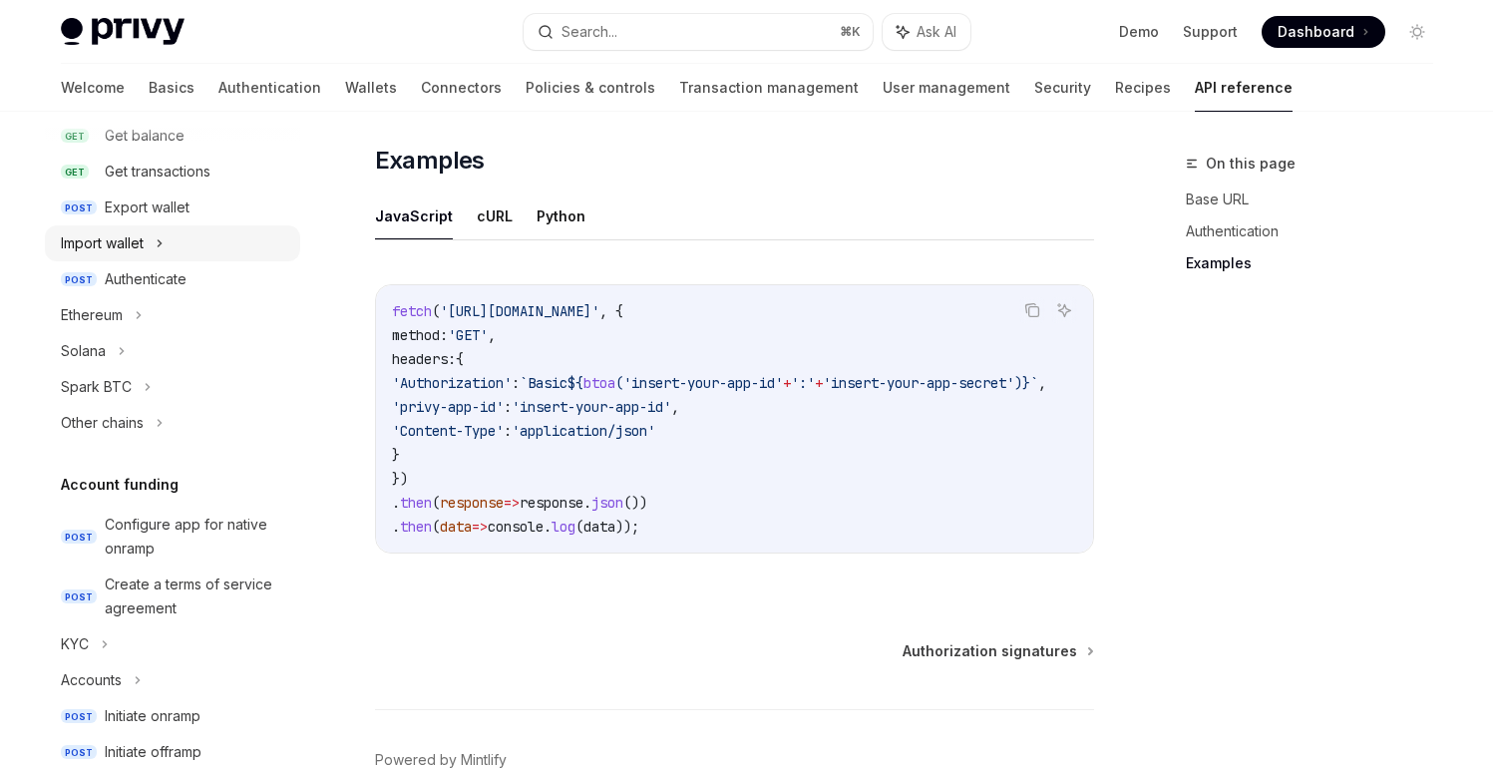
scroll to position [374, 0]
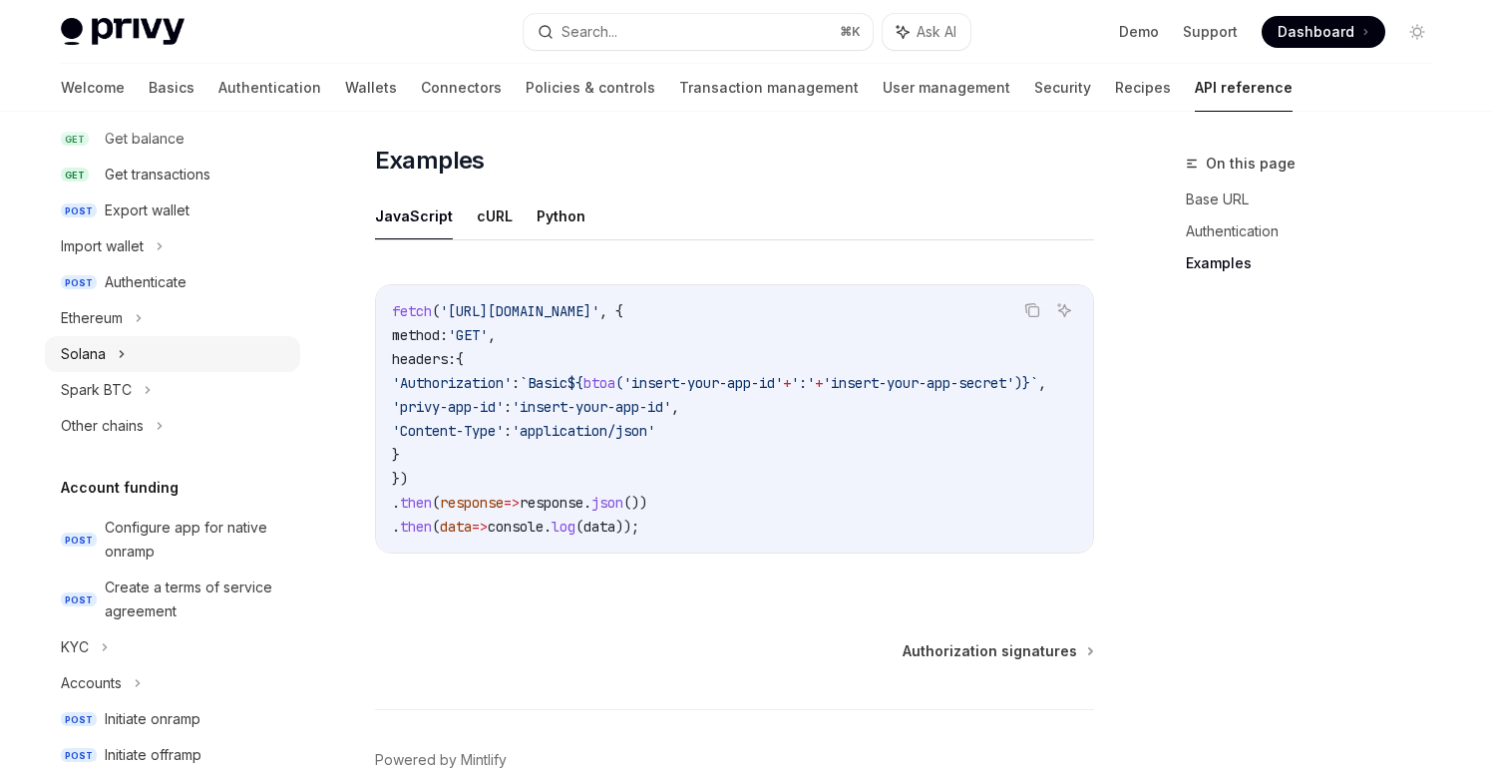
click at [101, 350] on div "Solana" at bounding box center [83, 354] width 45 height 24
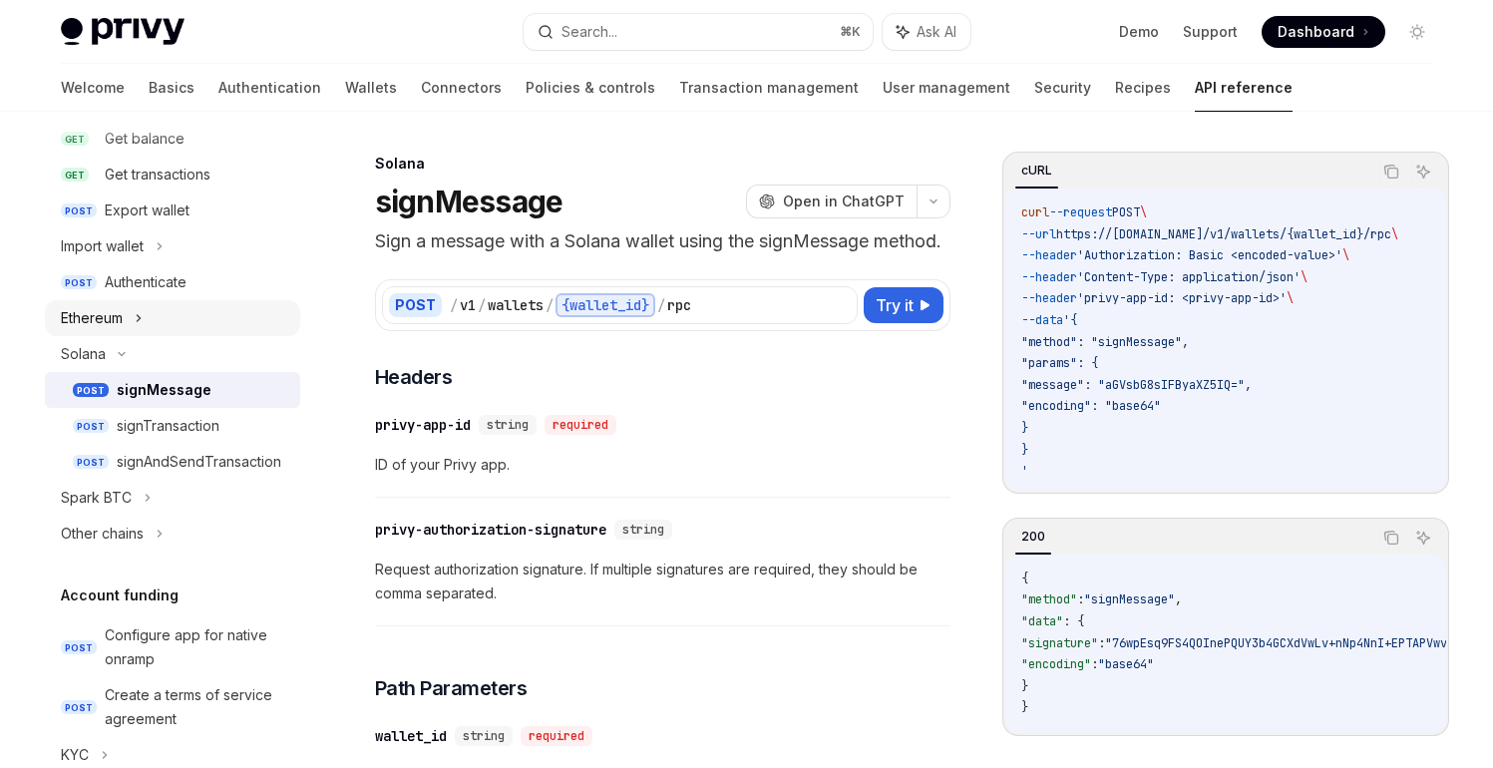
click at [135, 321] on div "Ethereum" at bounding box center [172, 318] width 255 height 36
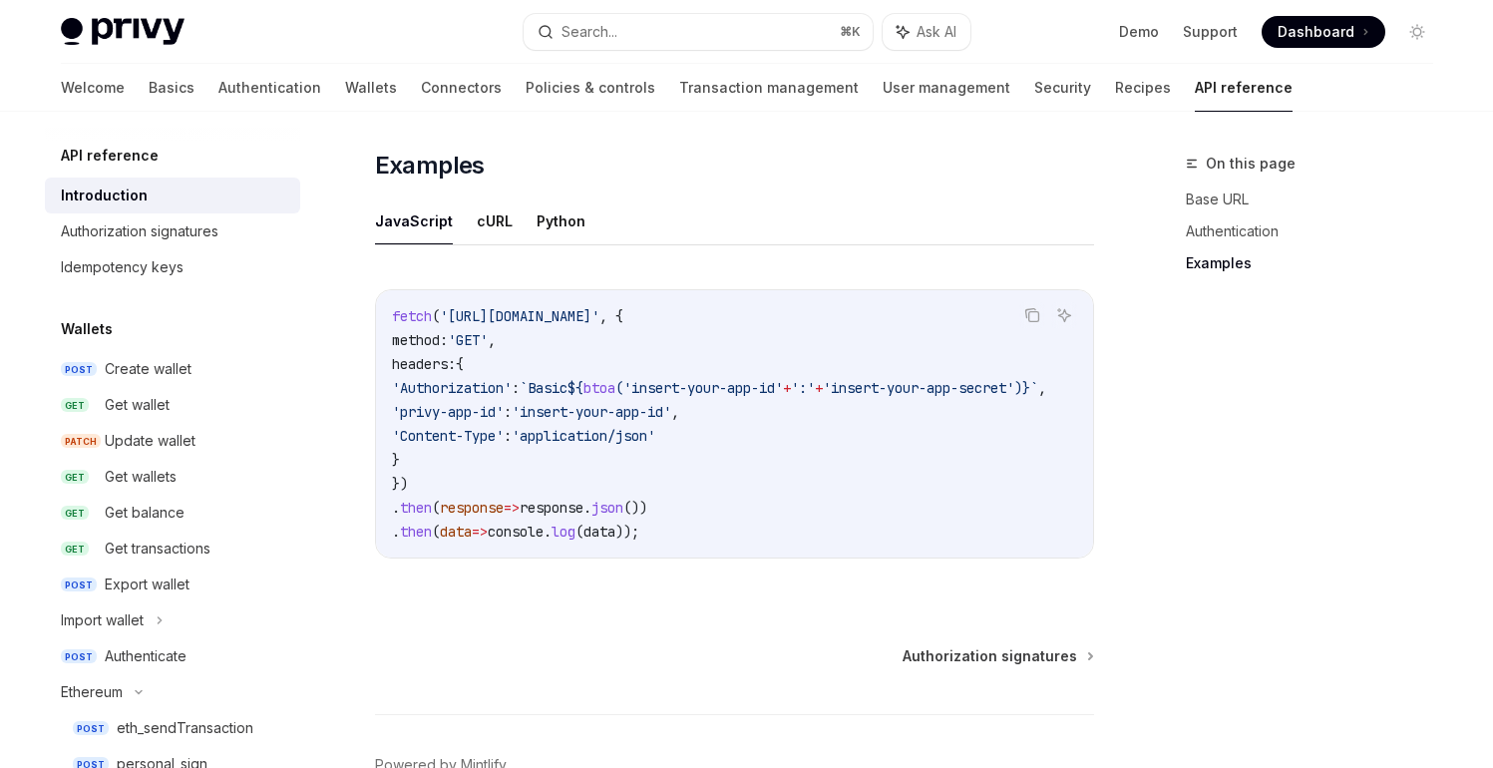
scroll to position [1230, 0]
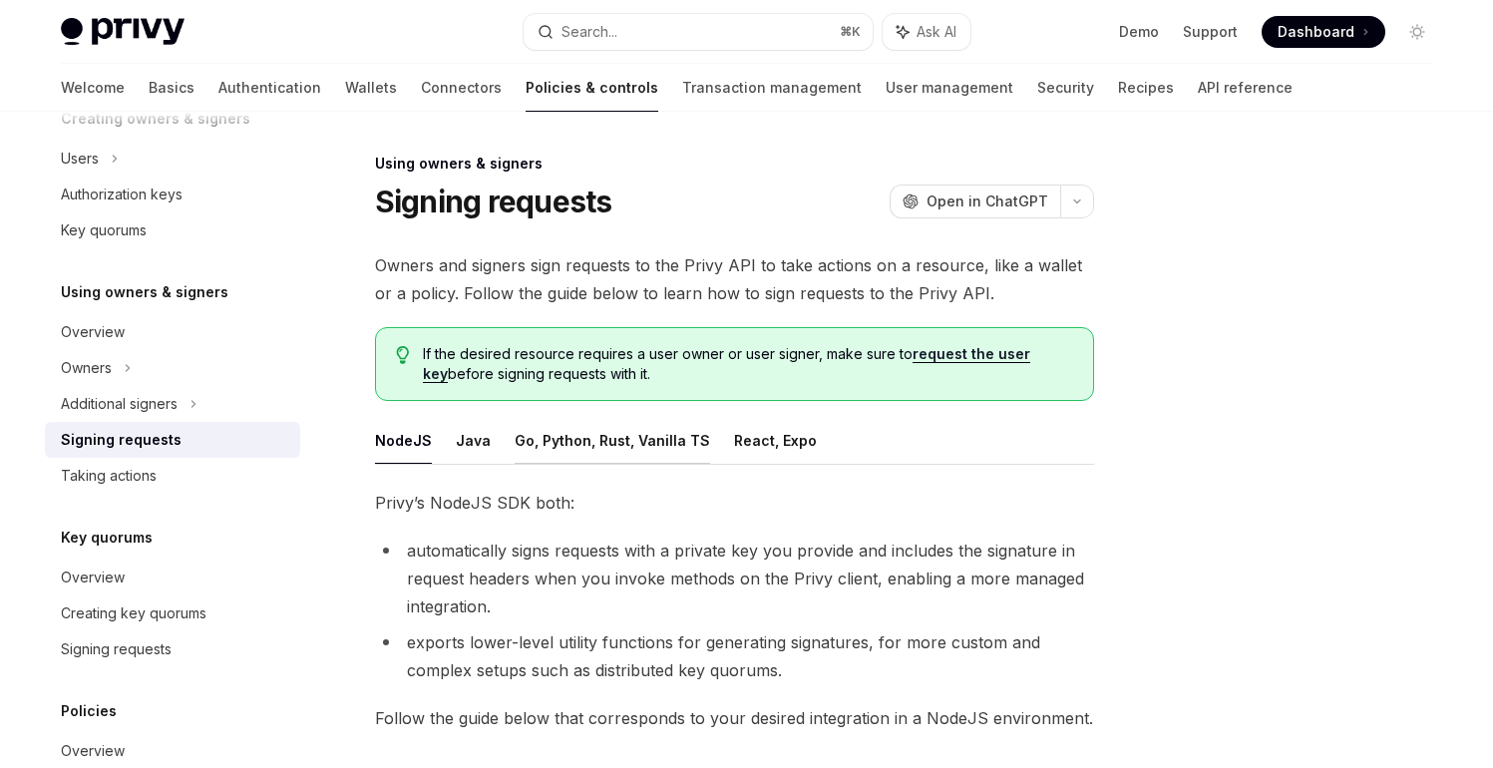
click at [633, 440] on button "Go, Python, Rust, Vanilla TS" at bounding box center [612, 440] width 195 height 47
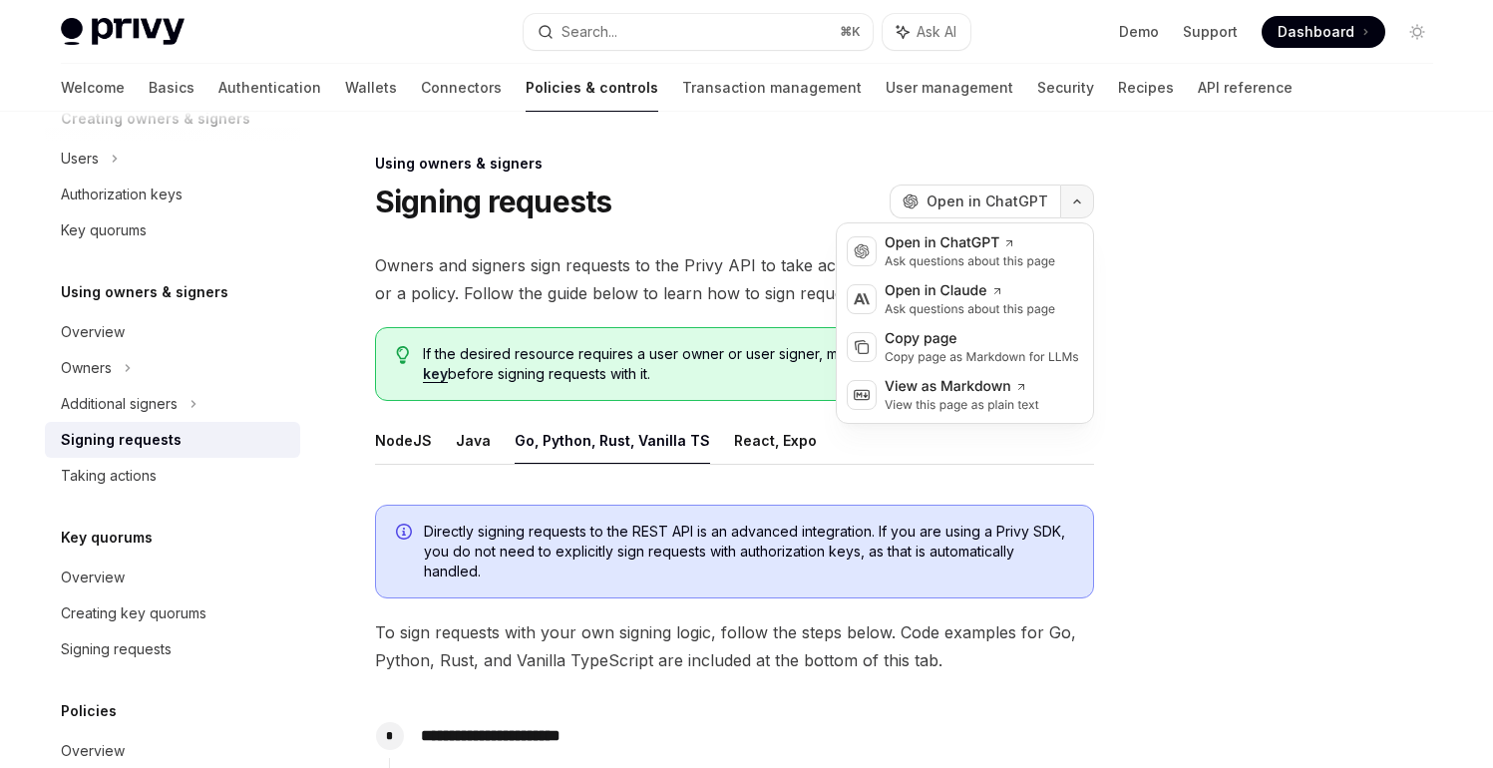
click at [1076, 199] on icon "button" at bounding box center [1077, 201] width 24 height 8
click at [979, 407] on div "View this page as plain text" at bounding box center [961, 405] width 155 height 16
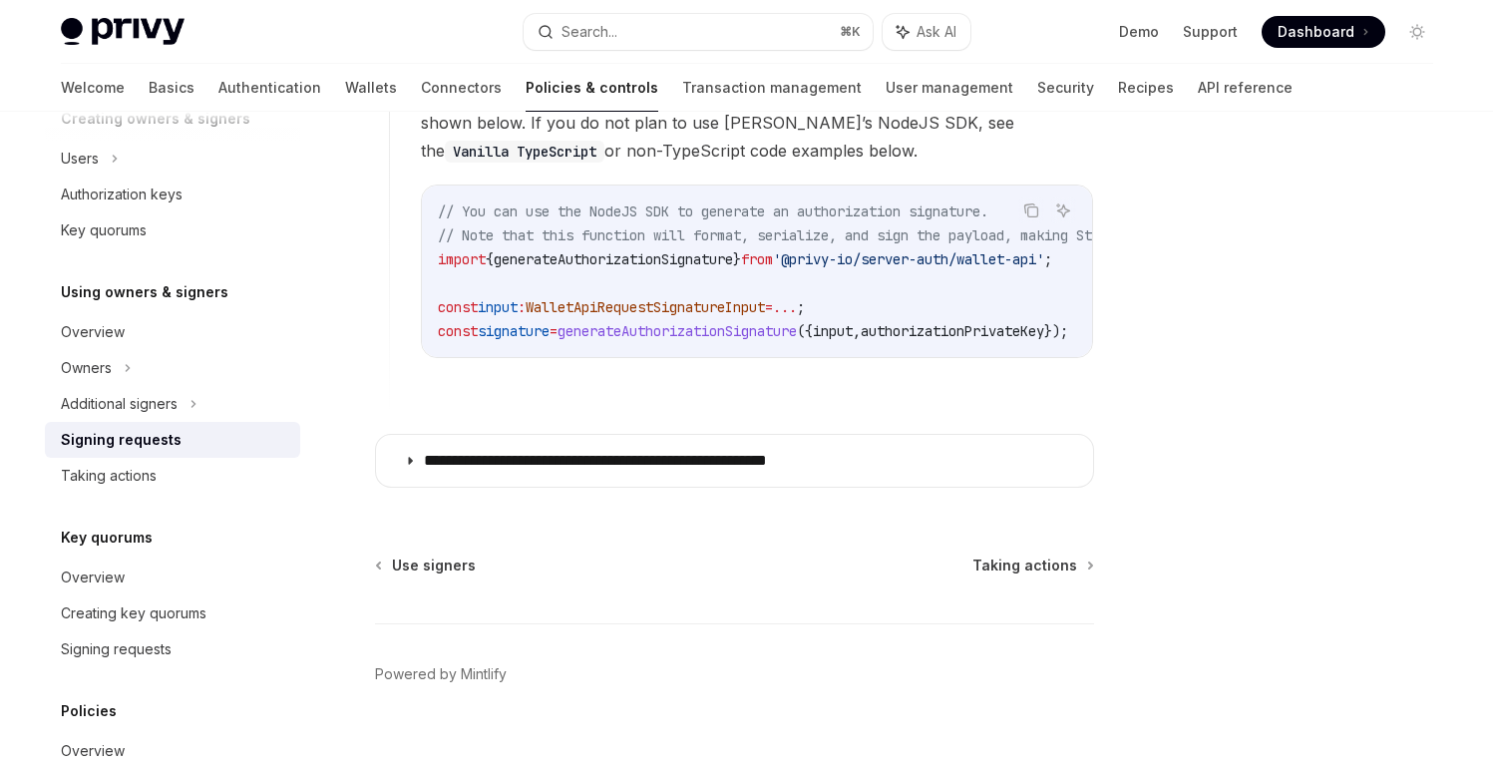
scroll to position [1969, 0]
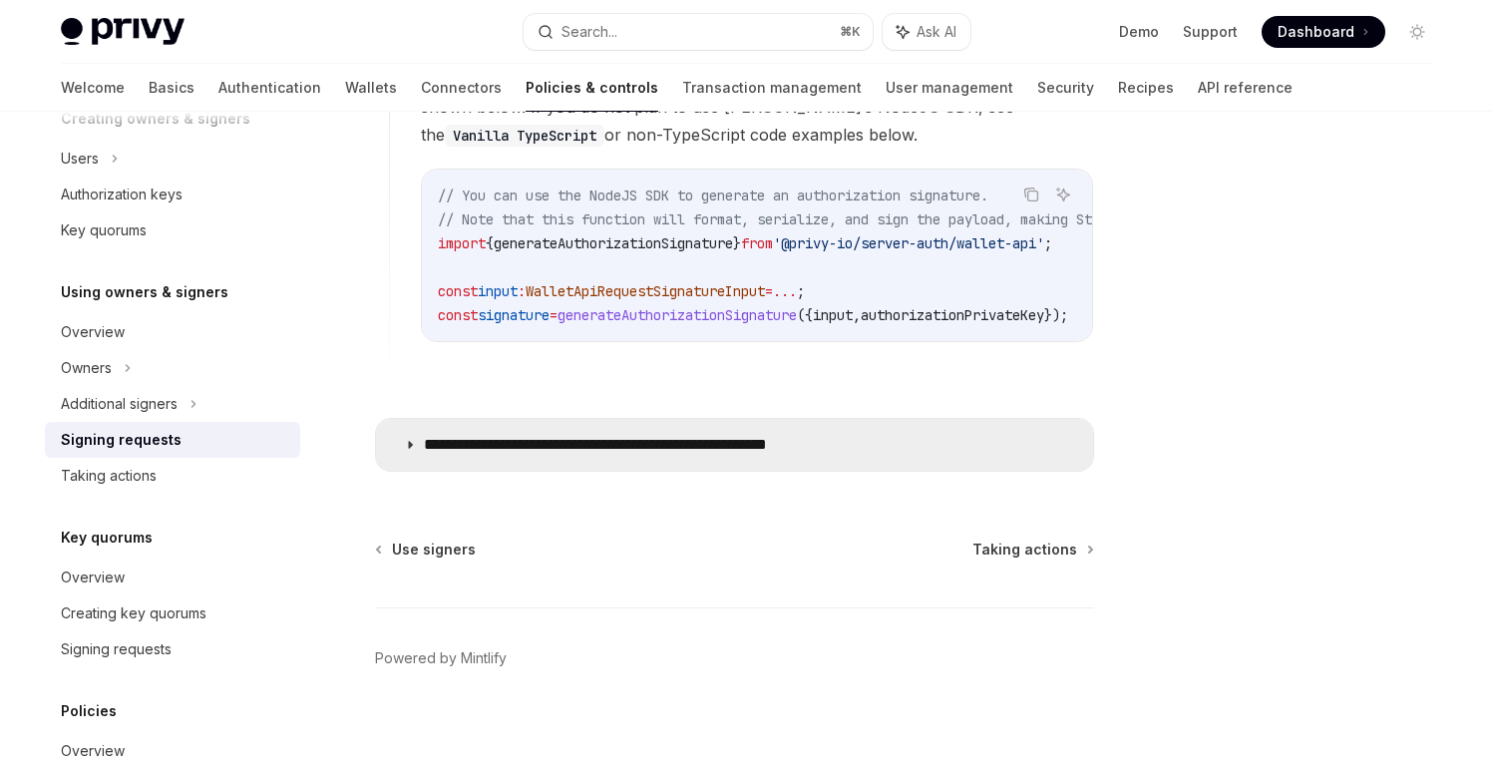
click at [725, 435] on p "**********" at bounding box center [648, 445] width 449 height 20
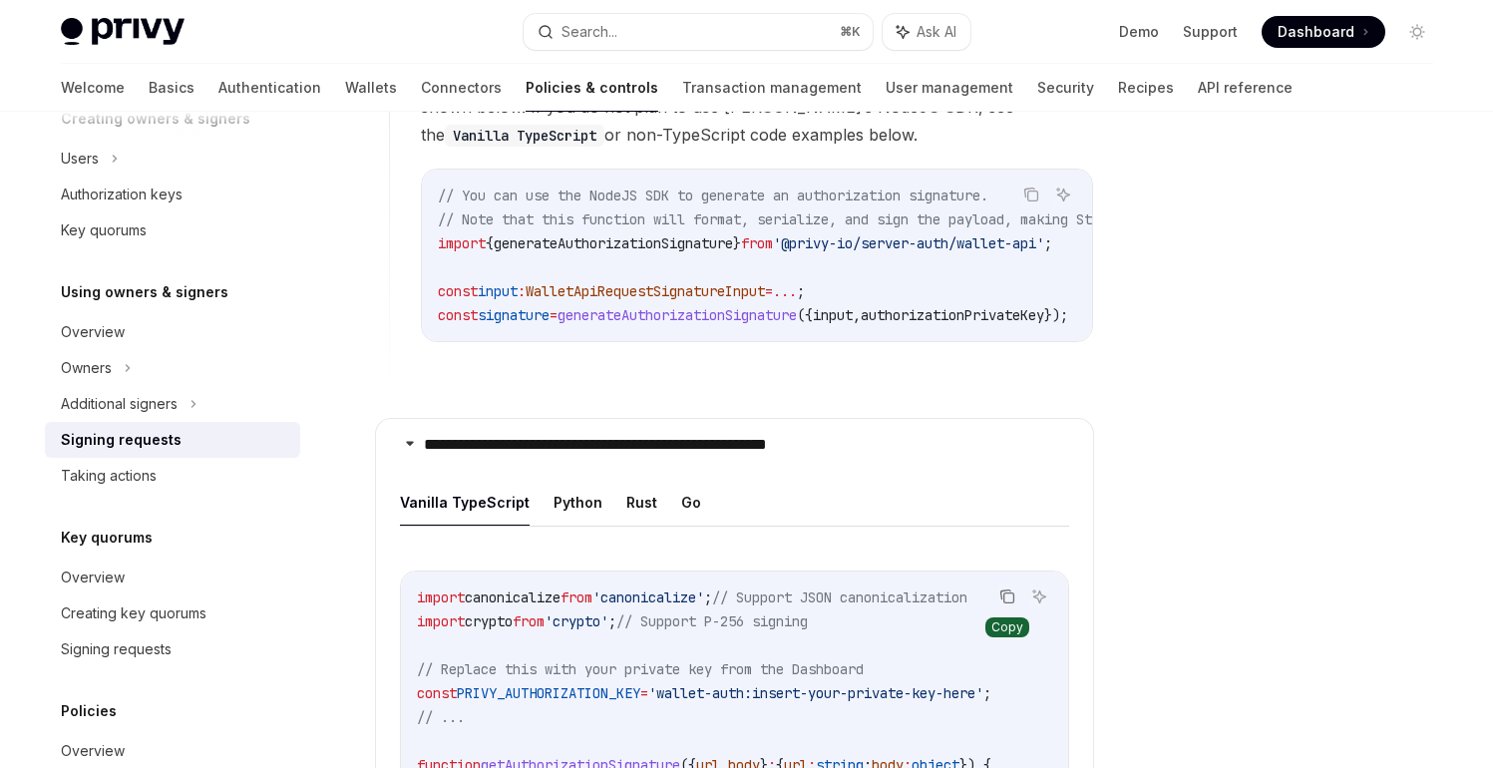
click at [1008, 588] on icon "Copy the contents from the code block" at bounding box center [1007, 596] width 16 height 16
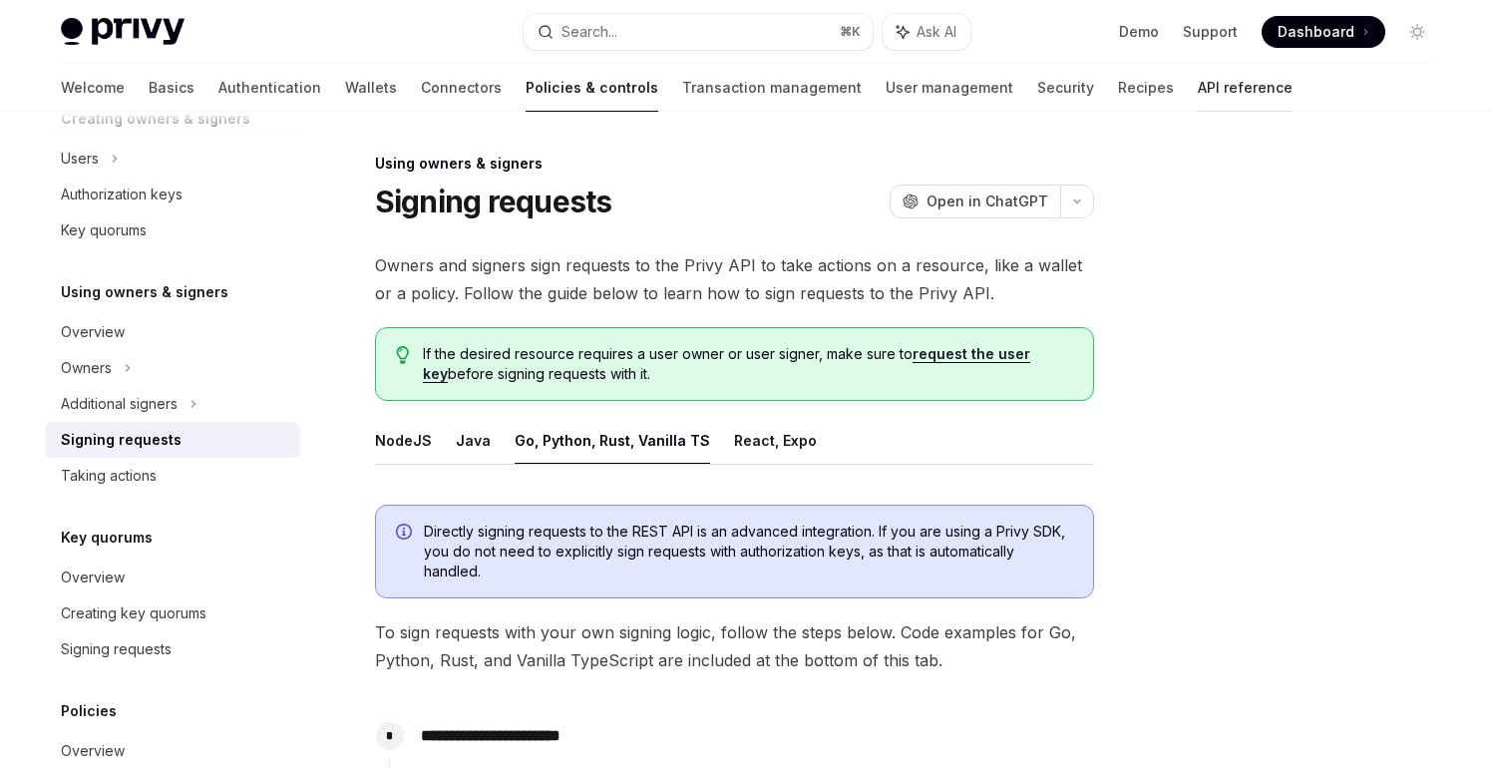
click at [1198, 90] on link "API reference" at bounding box center [1245, 88] width 95 height 48
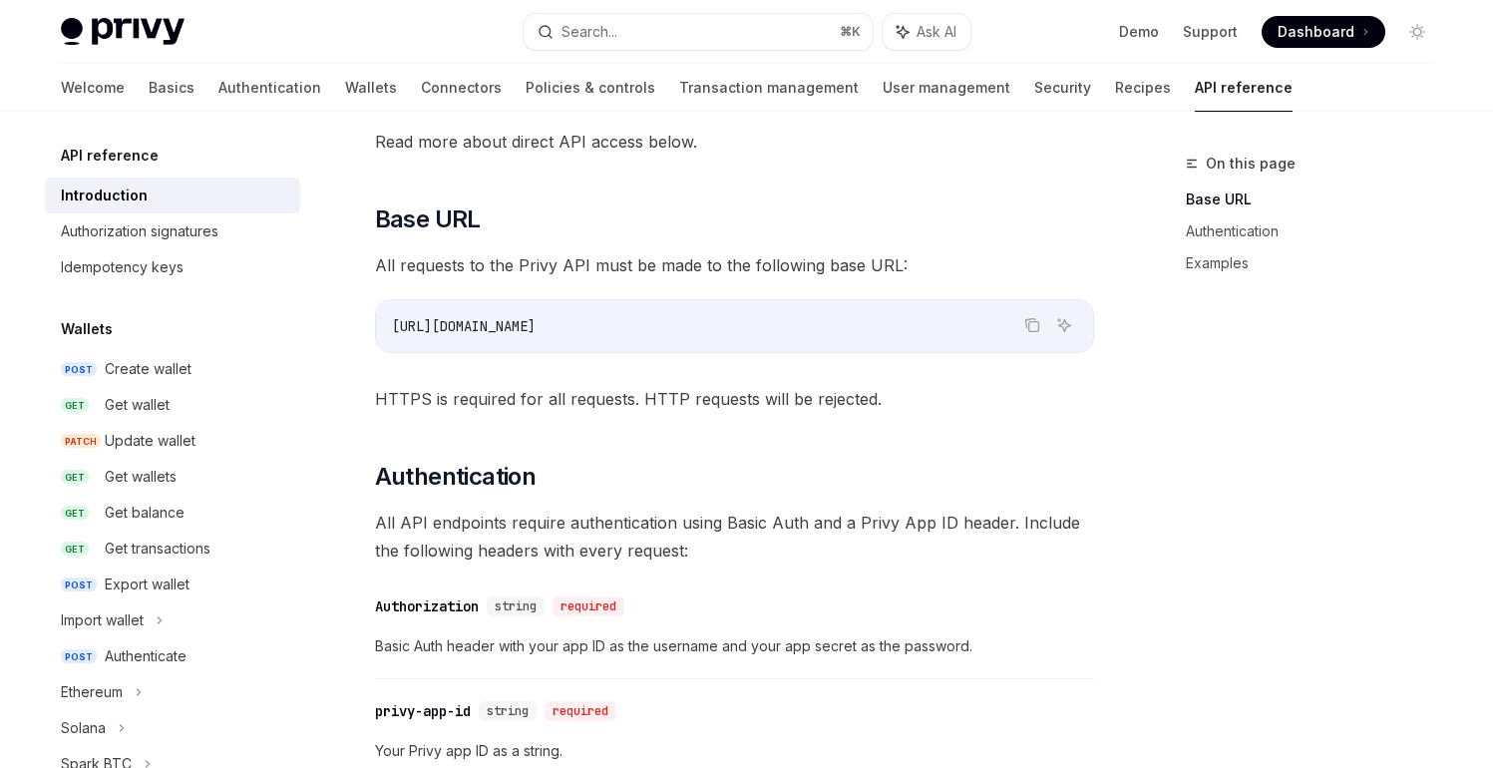
scroll to position [424, 0]
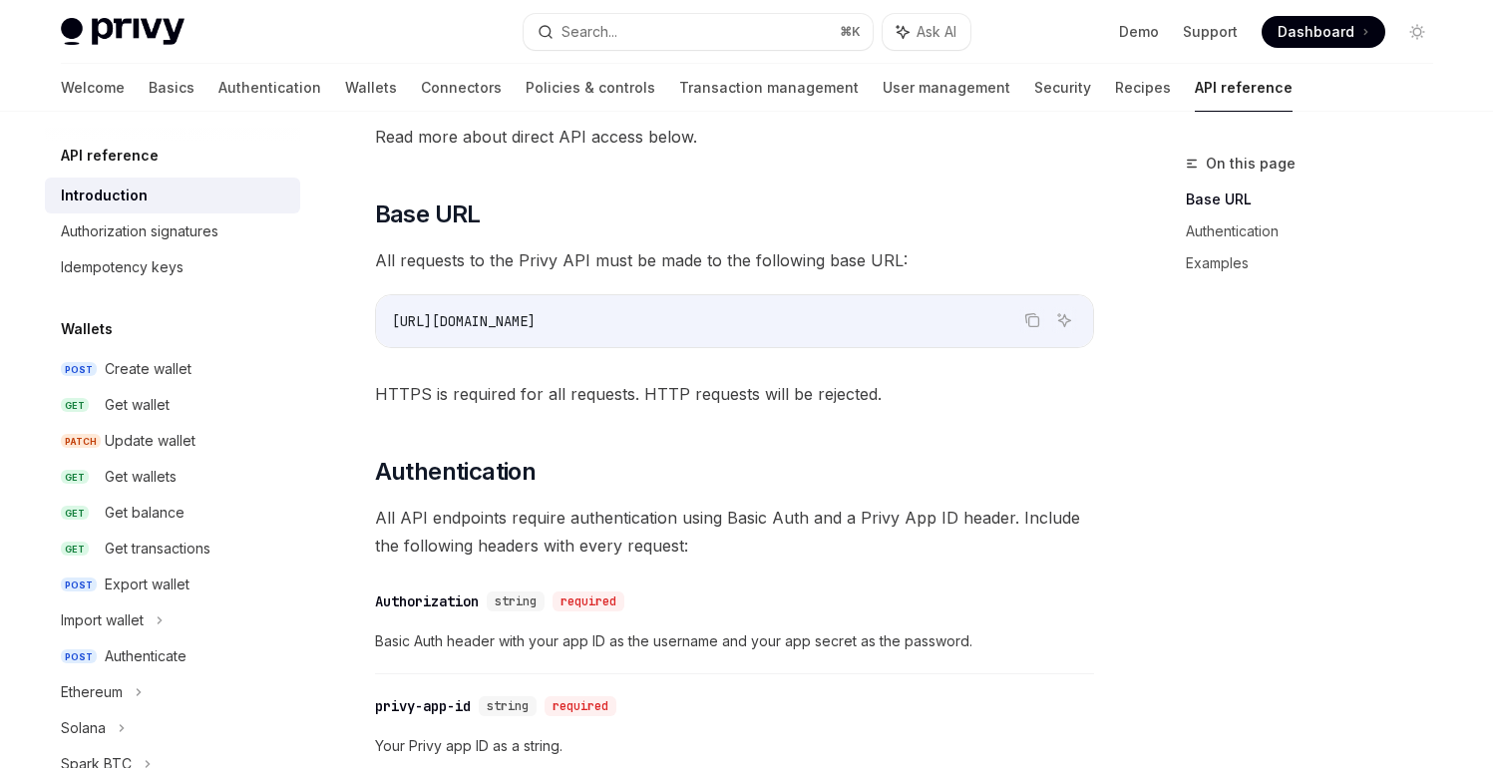
click at [1181, 383] on div "On this page Base URL Authentication Examples" at bounding box center [1297, 460] width 303 height 616
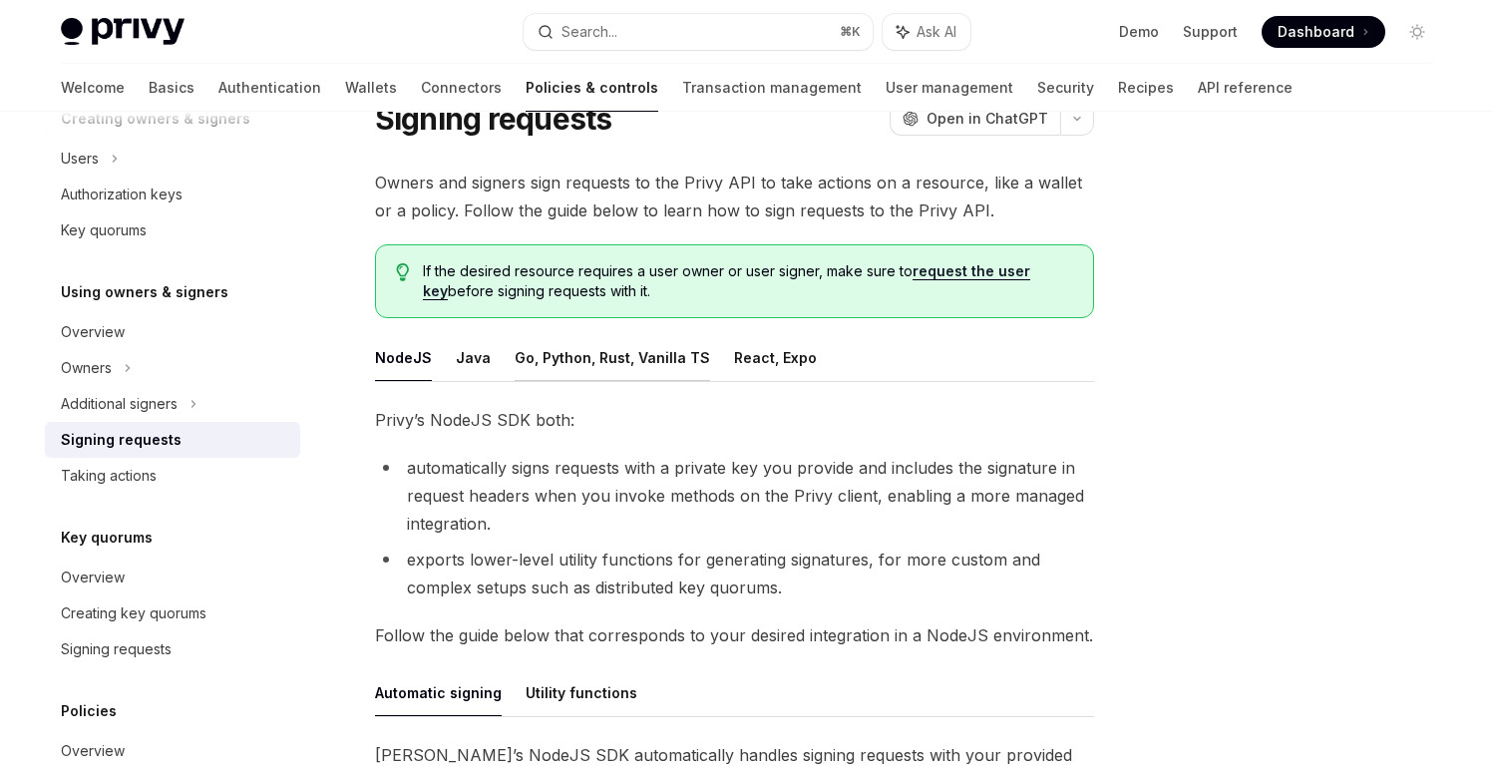
click at [608, 347] on button "Go, Python, Rust, Vanilla TS" at bounding box center [612, 357] width 195 height 47
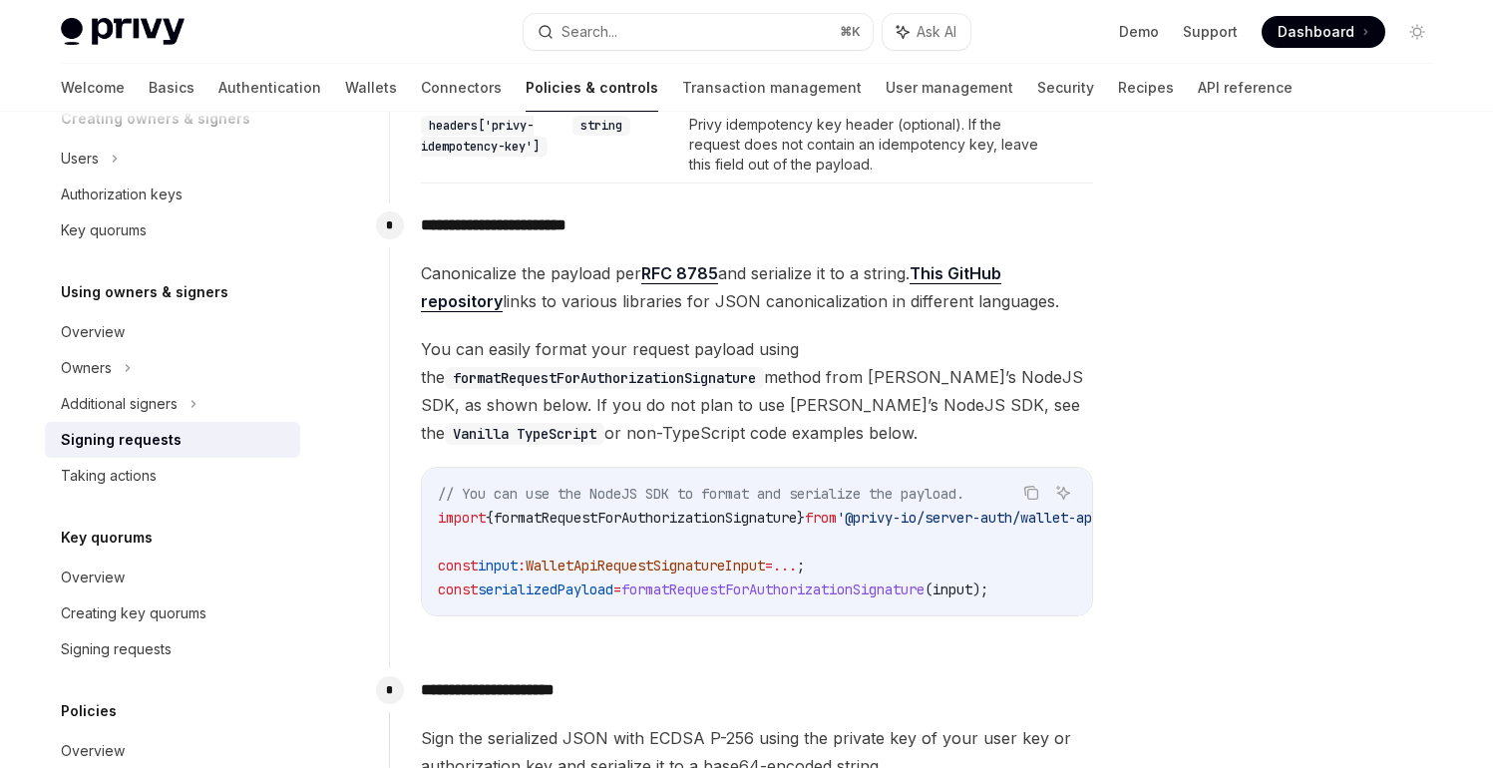
scroll to position [1212, 0]
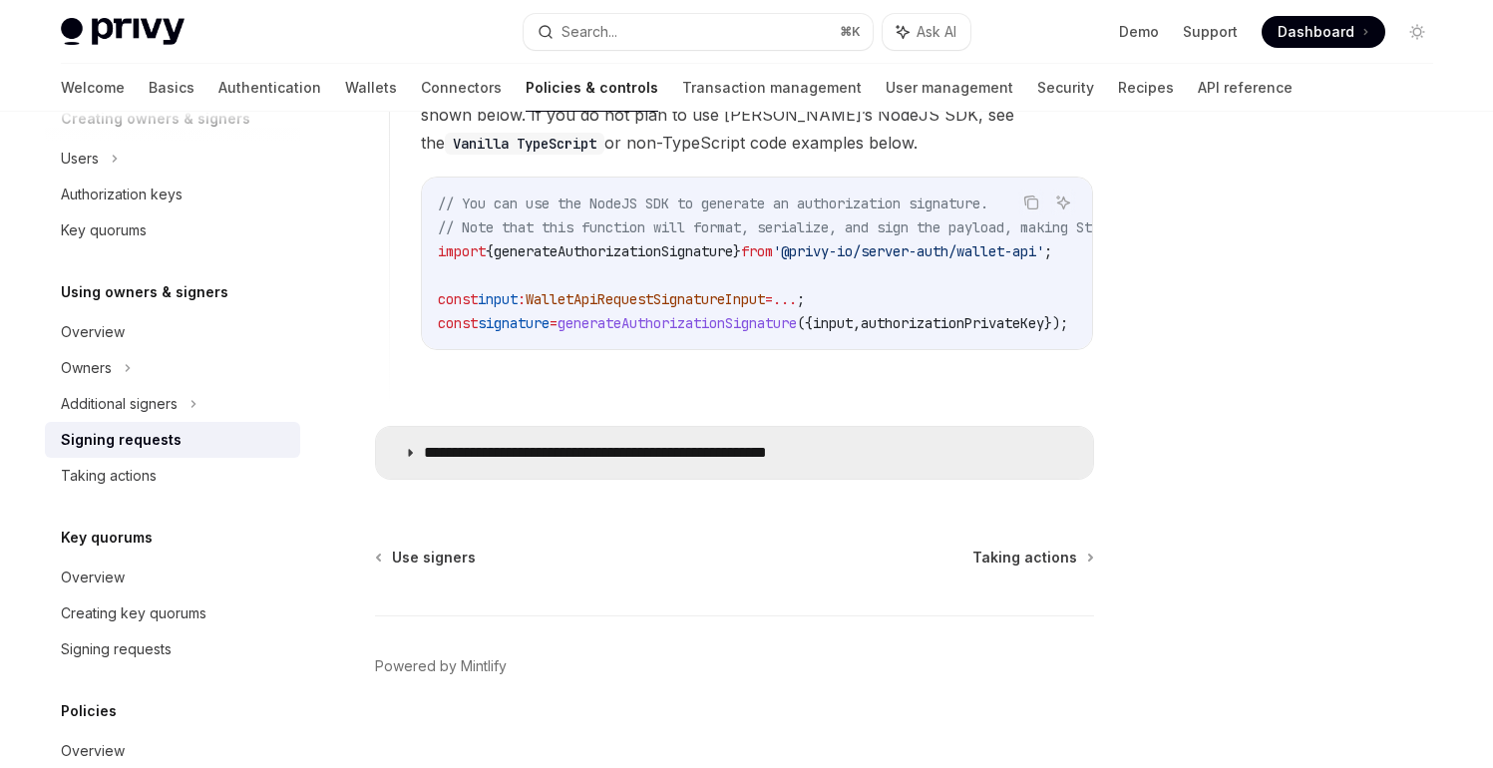
click at [914, 427] on summary "**********" at bounding box center [734, 453] width 717 height 52
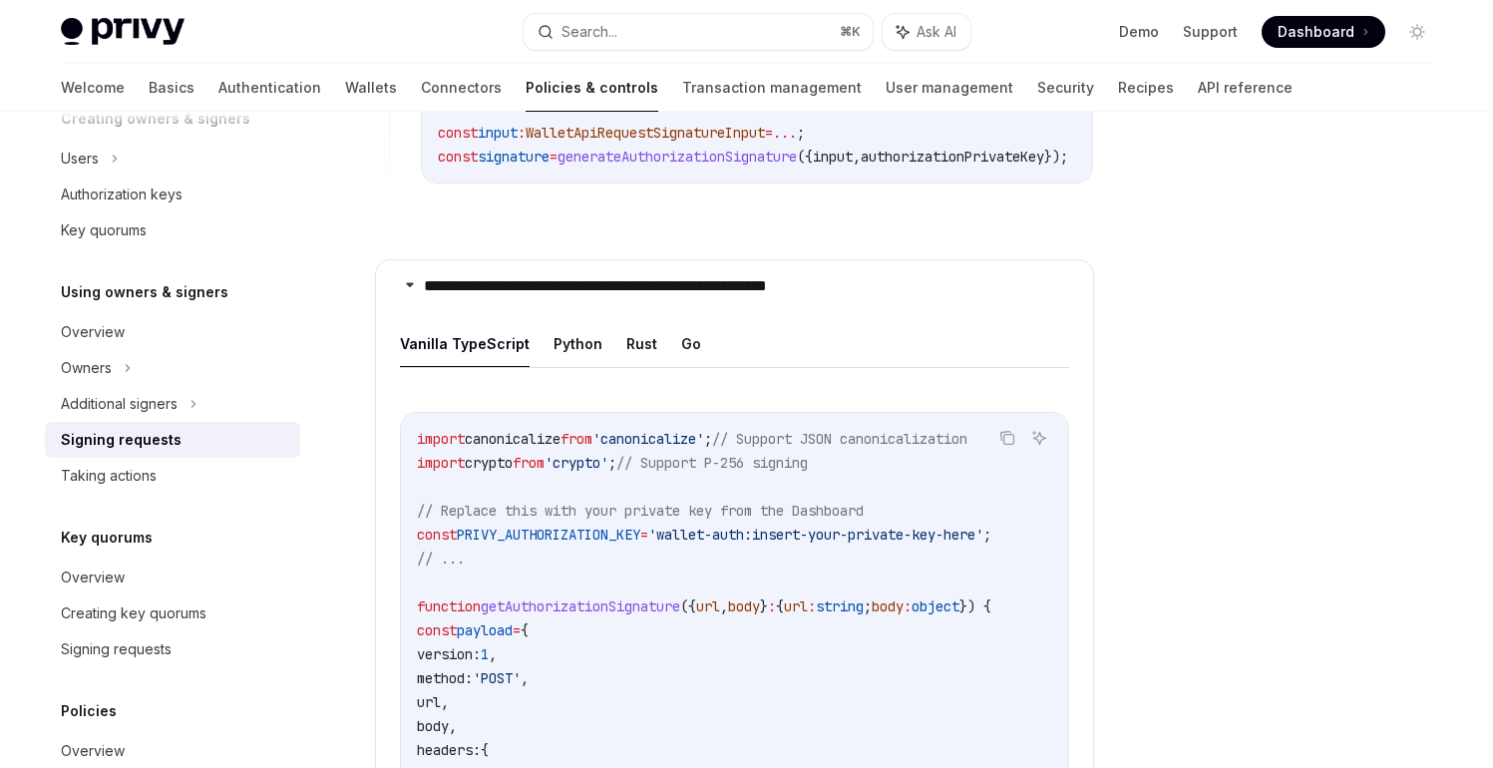
scroll to position [2126, 0]
click at [1007, 432] on icon "Copy the contents from the code block" at bounding box center [1007, 440] width 16 height 16
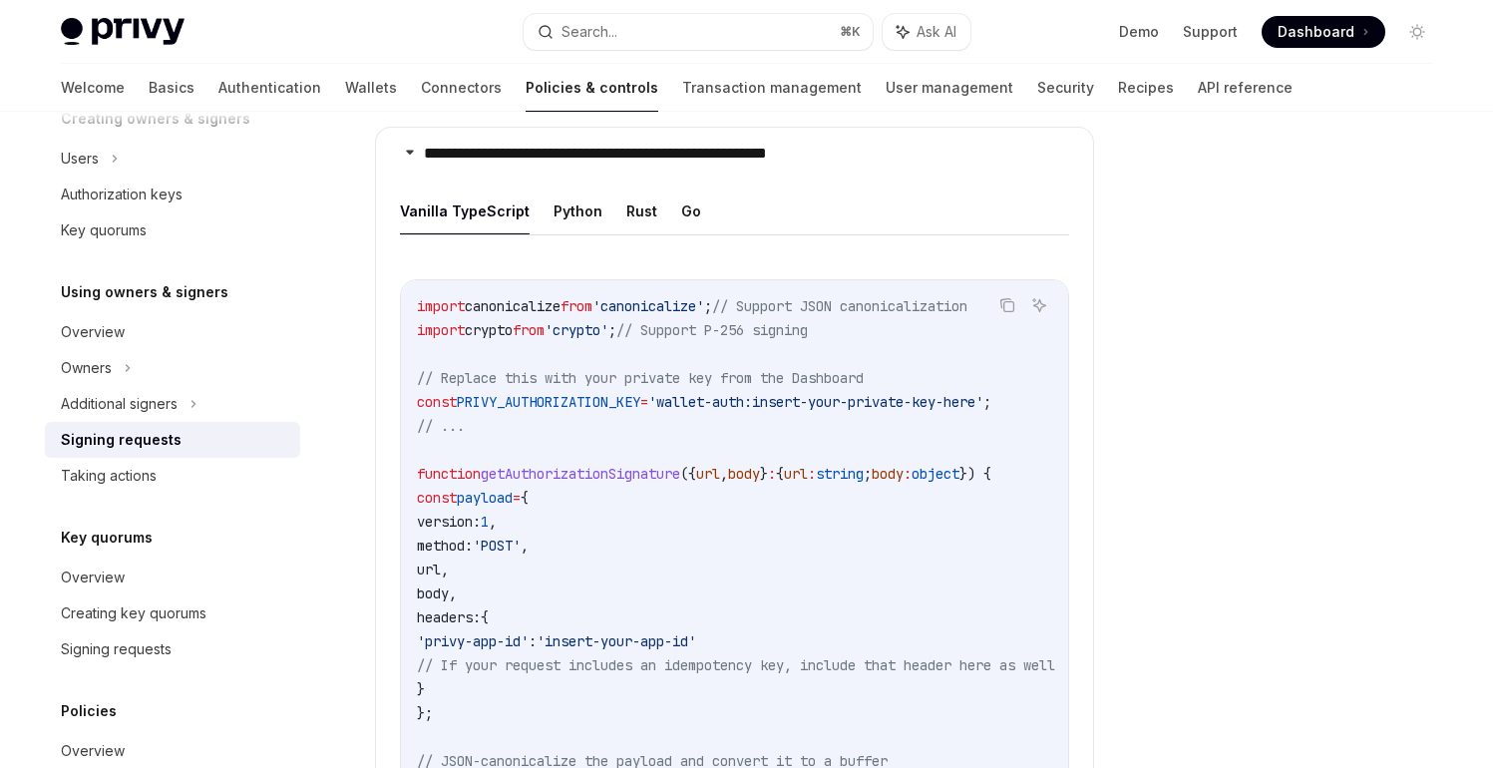
scroll to position [2242, 0]
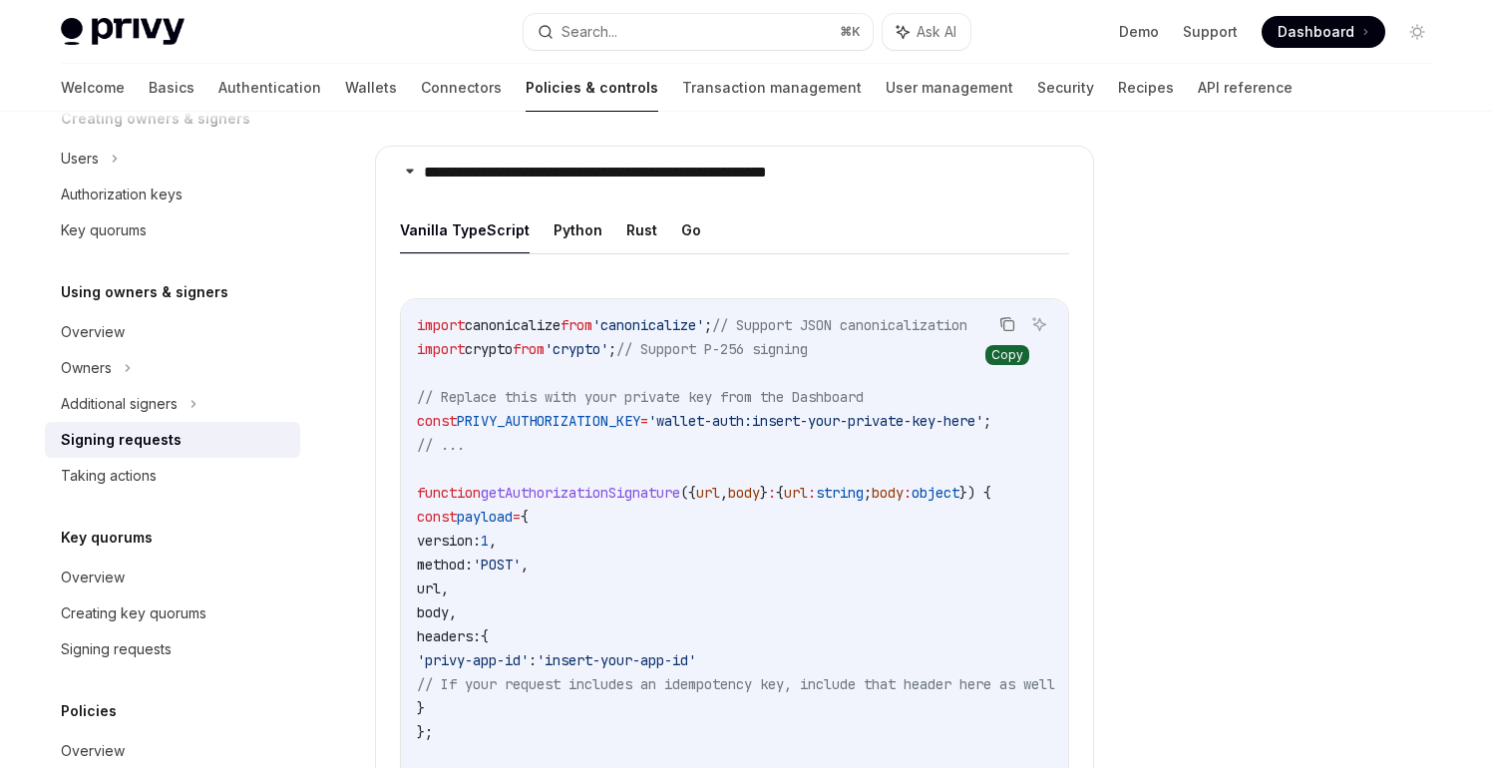
click at [1007, 316] on icon "Copy the contents from the code block" at bounding box center [1007, 324] width 16 height 16
click at [429, 412] on span "const" at bounding box center [437, 421] width 40 height 18
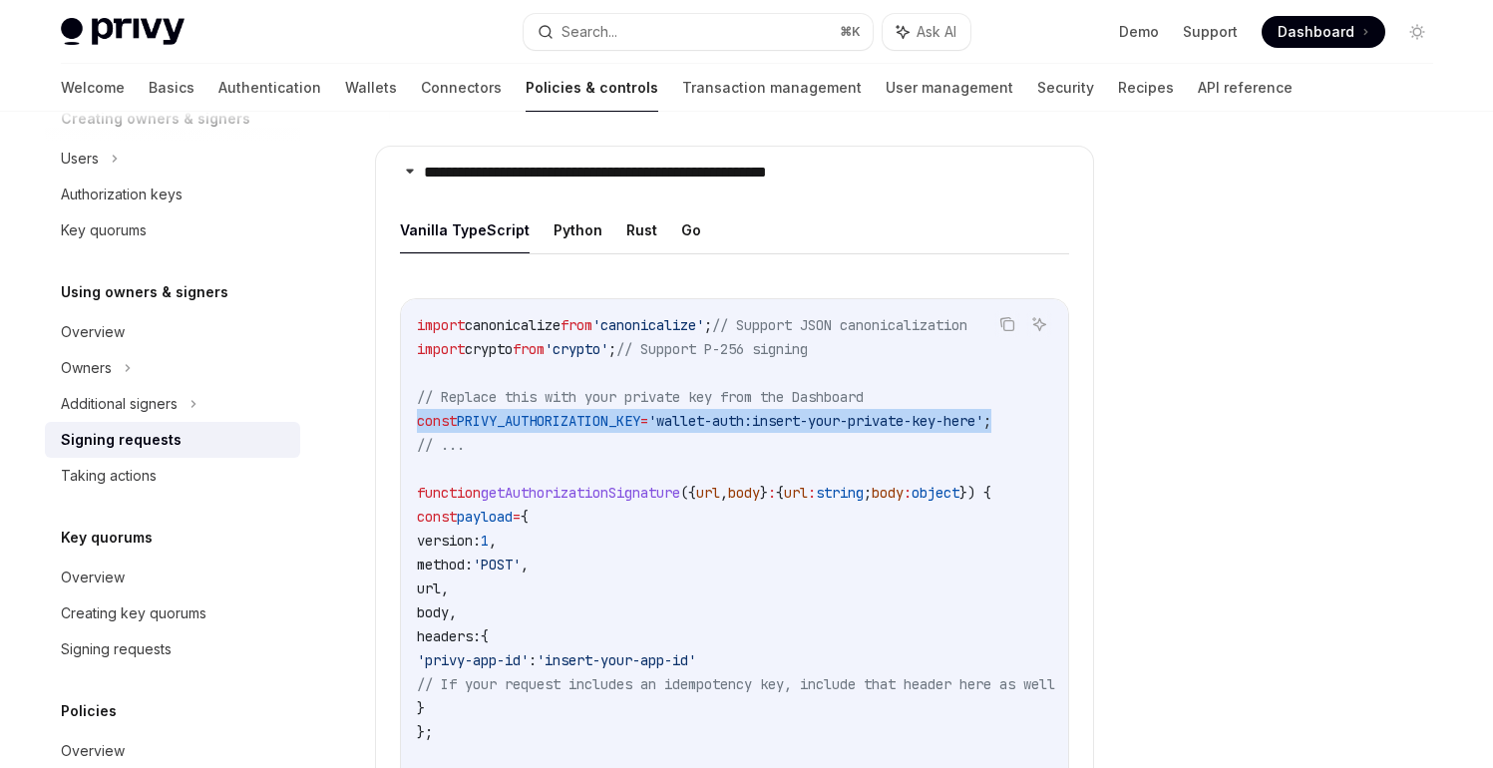
drag, startPoint x: 415, startPoint y: 408, endPoint x: 1052, endPoint y: 404, distance: 637.2
copy span "const PRIVY_AUTHORIZATION_KEY = 'wallet-auth:insert-your-private-key-here' ;"
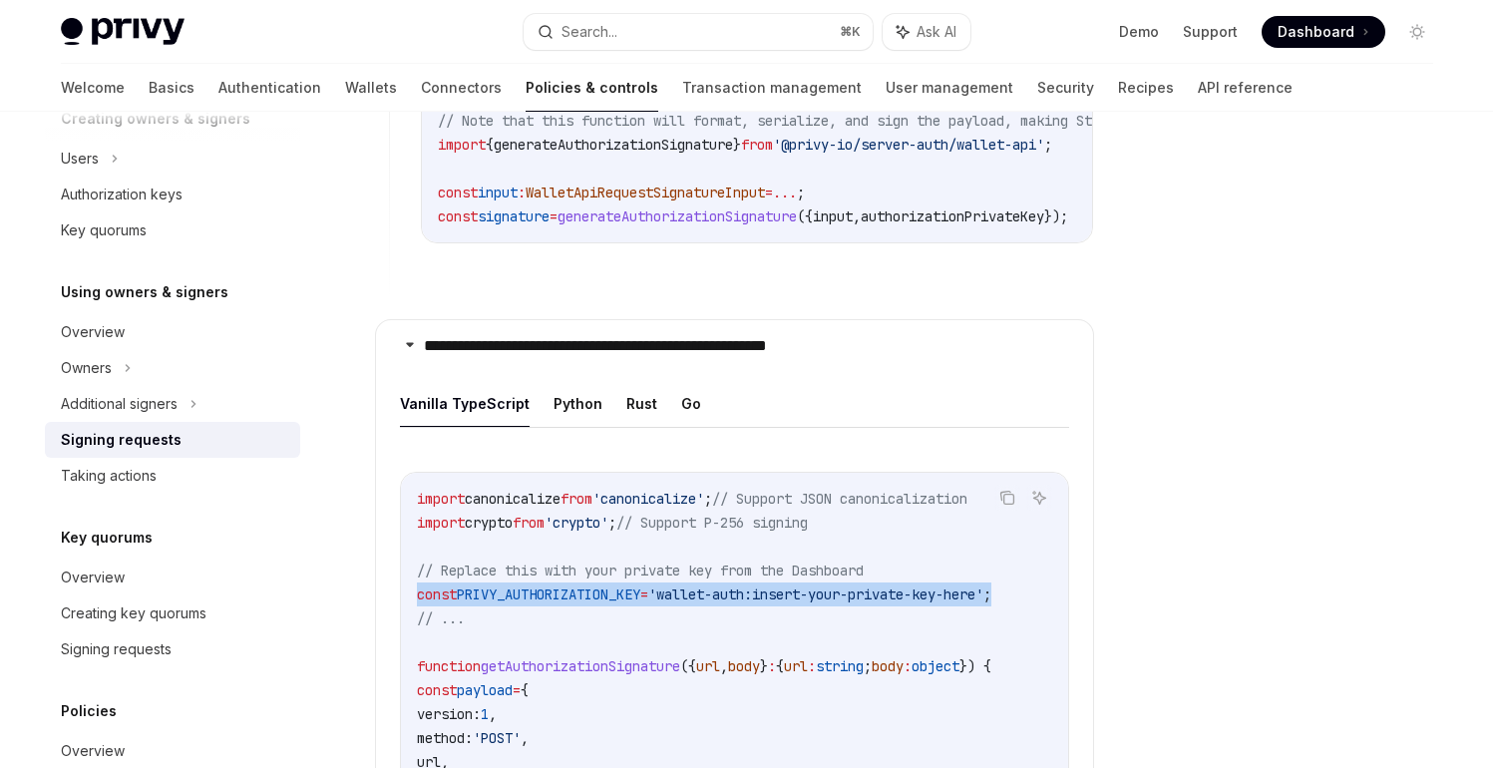
scroll to position [2064, 0]
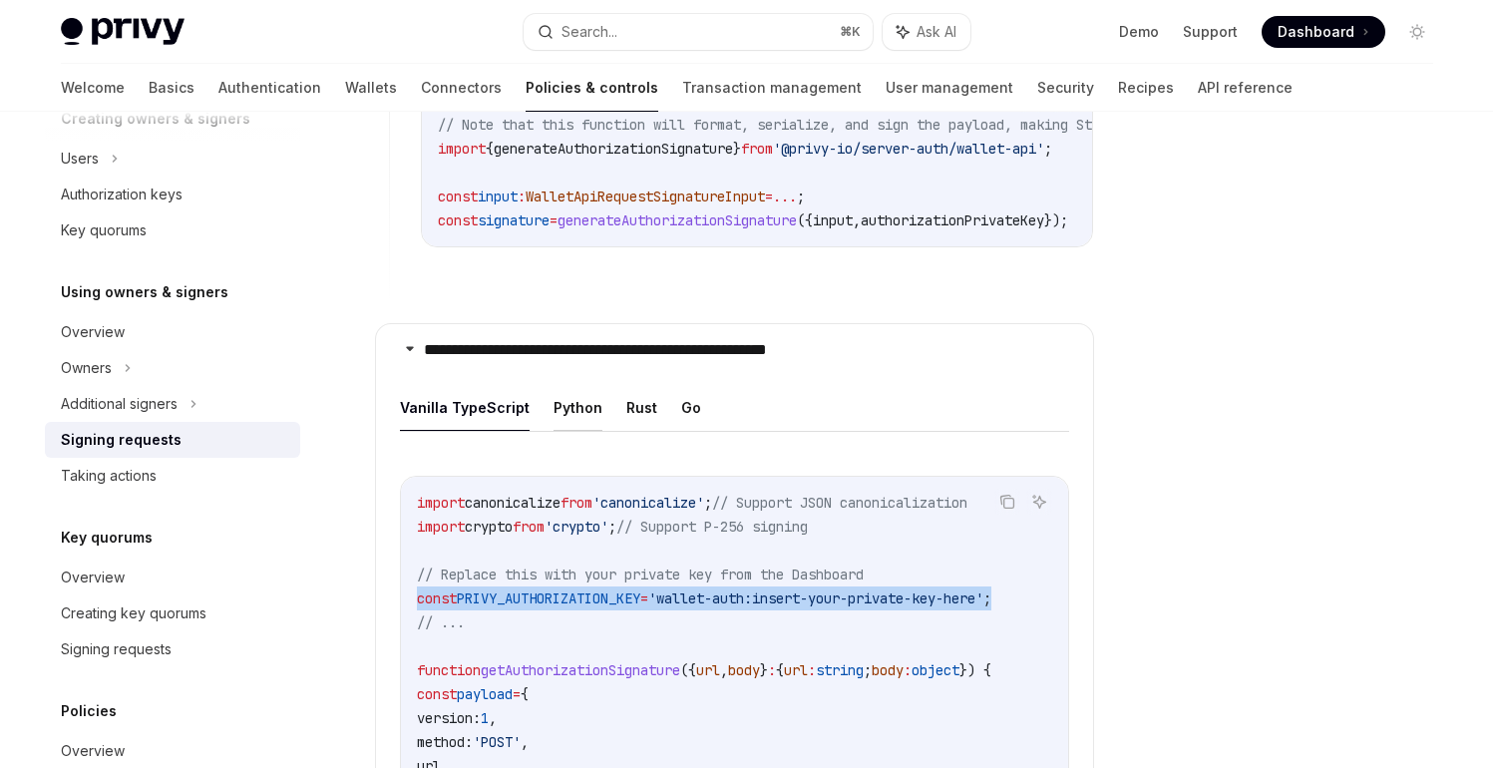
click at [569, 396] on button "Python" at bounding box center [577, 407] width 49 height 47
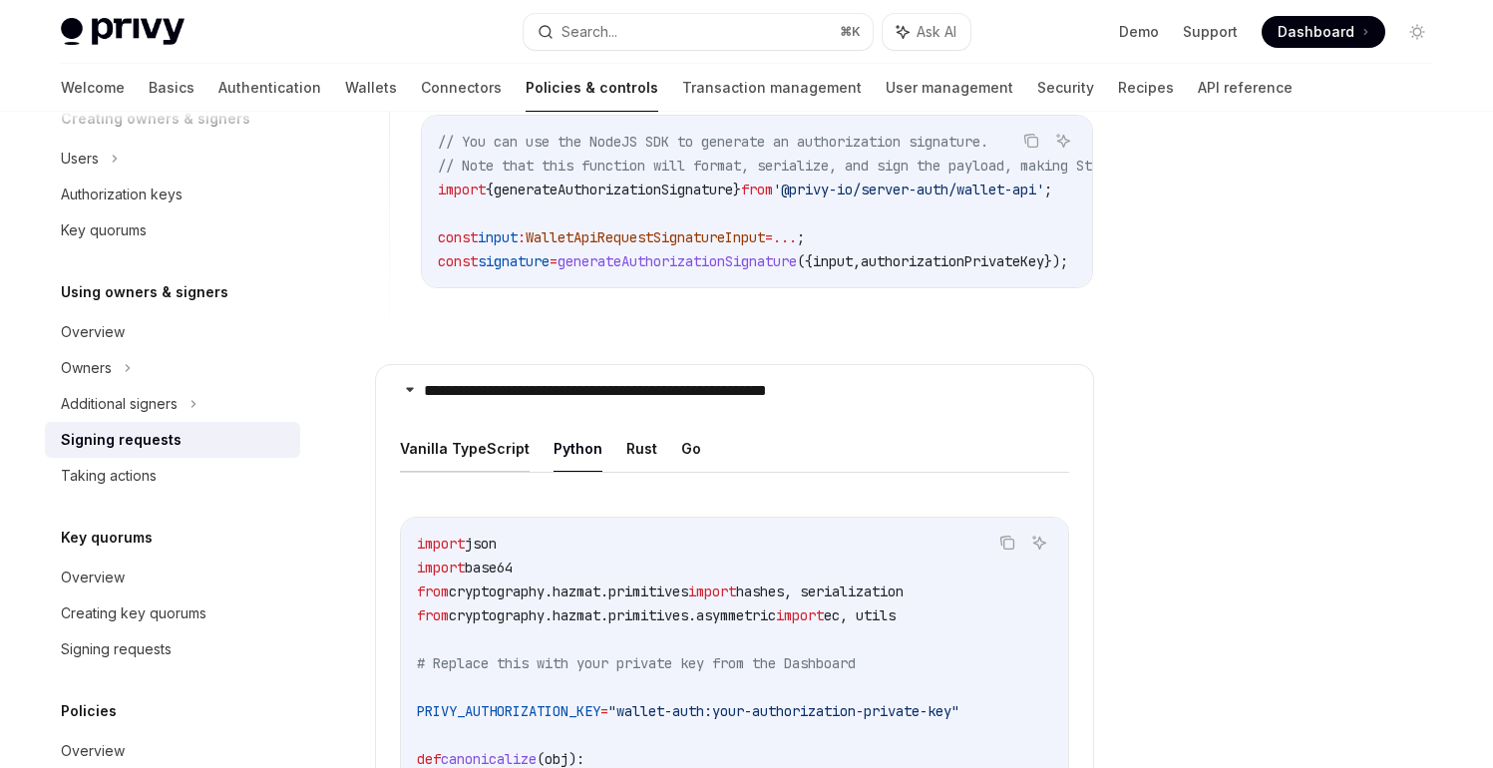
scroll to position [2022, 0]
click at [462, 440] on button "Vanilla TypeScript" at bounding box center [465, 449] width 130 height 47
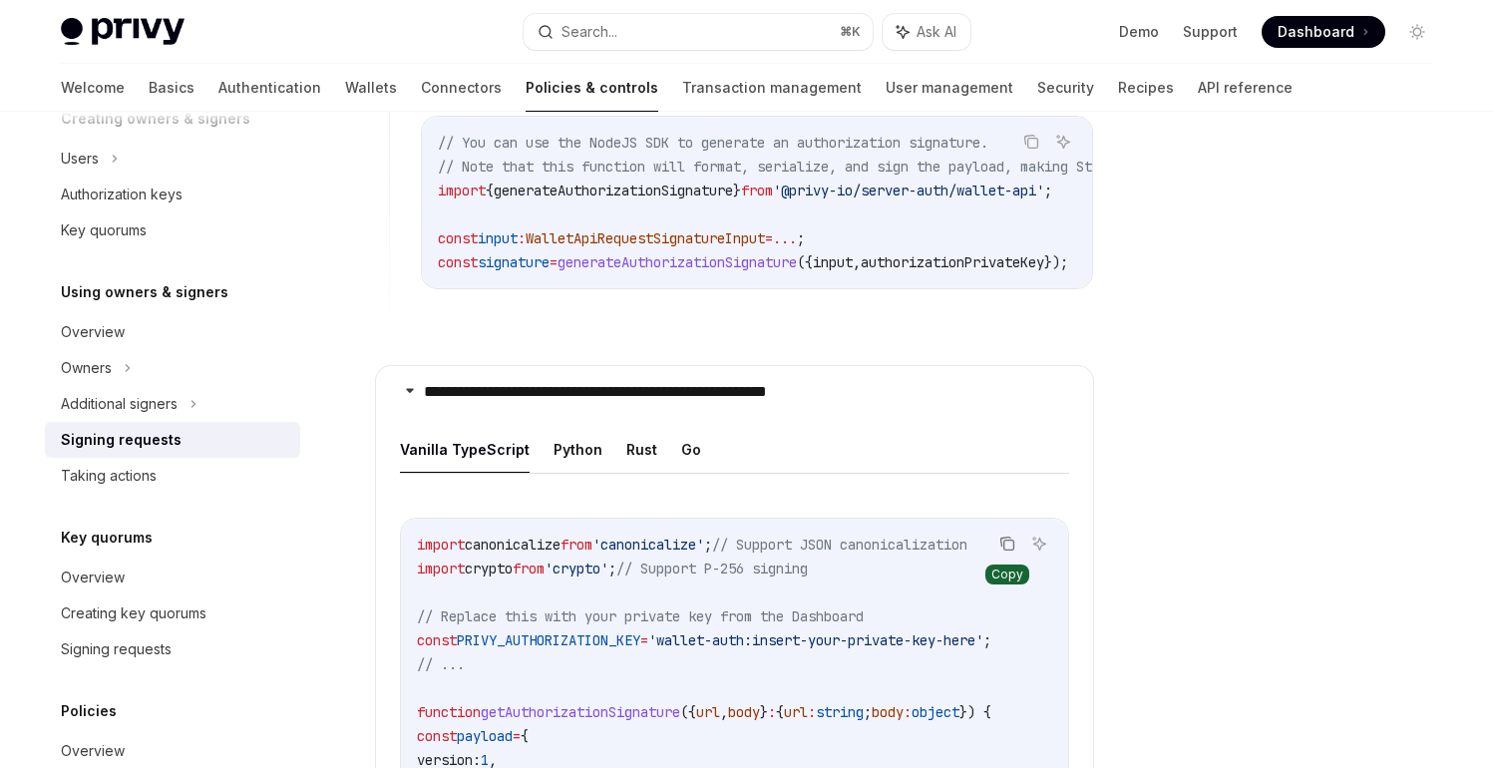
click at [1007, 535] on icon "Copy the contents from the code block" at bounding box center [1007, 543] width 16 height 16
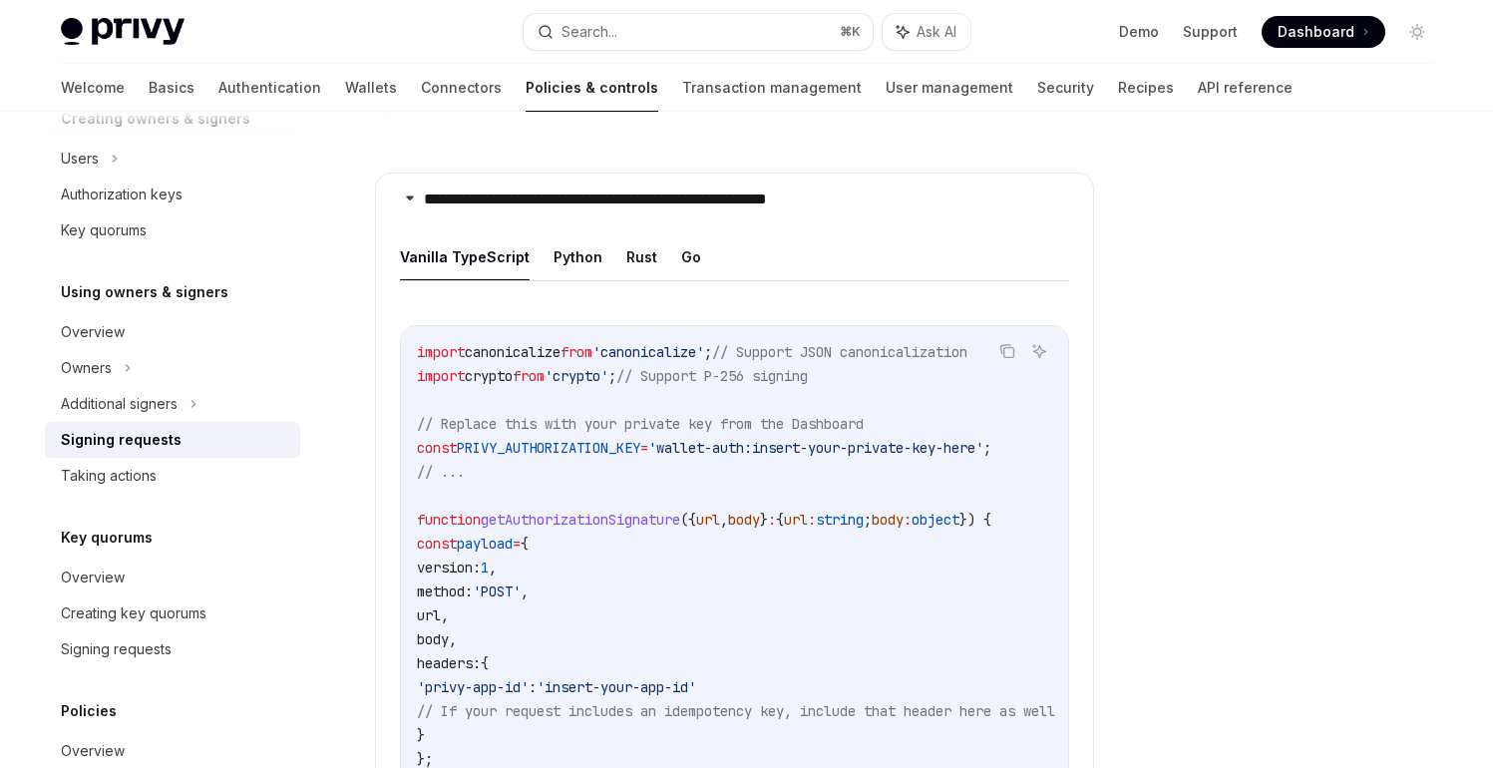
scroll to position [2208, 0]
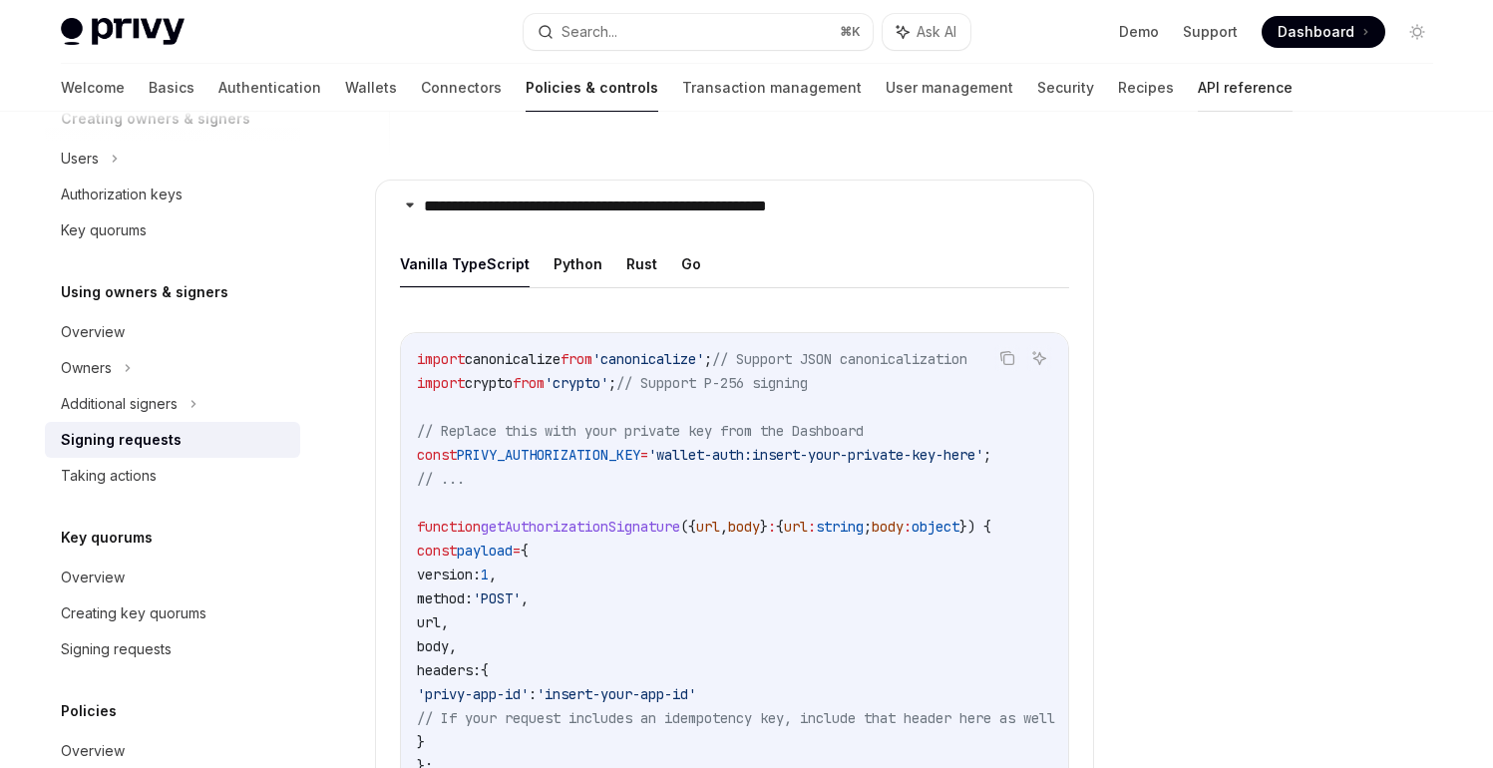
click at [1198, 93] on link "API reference" at bounding box center [1245, 88] width 95 height 48
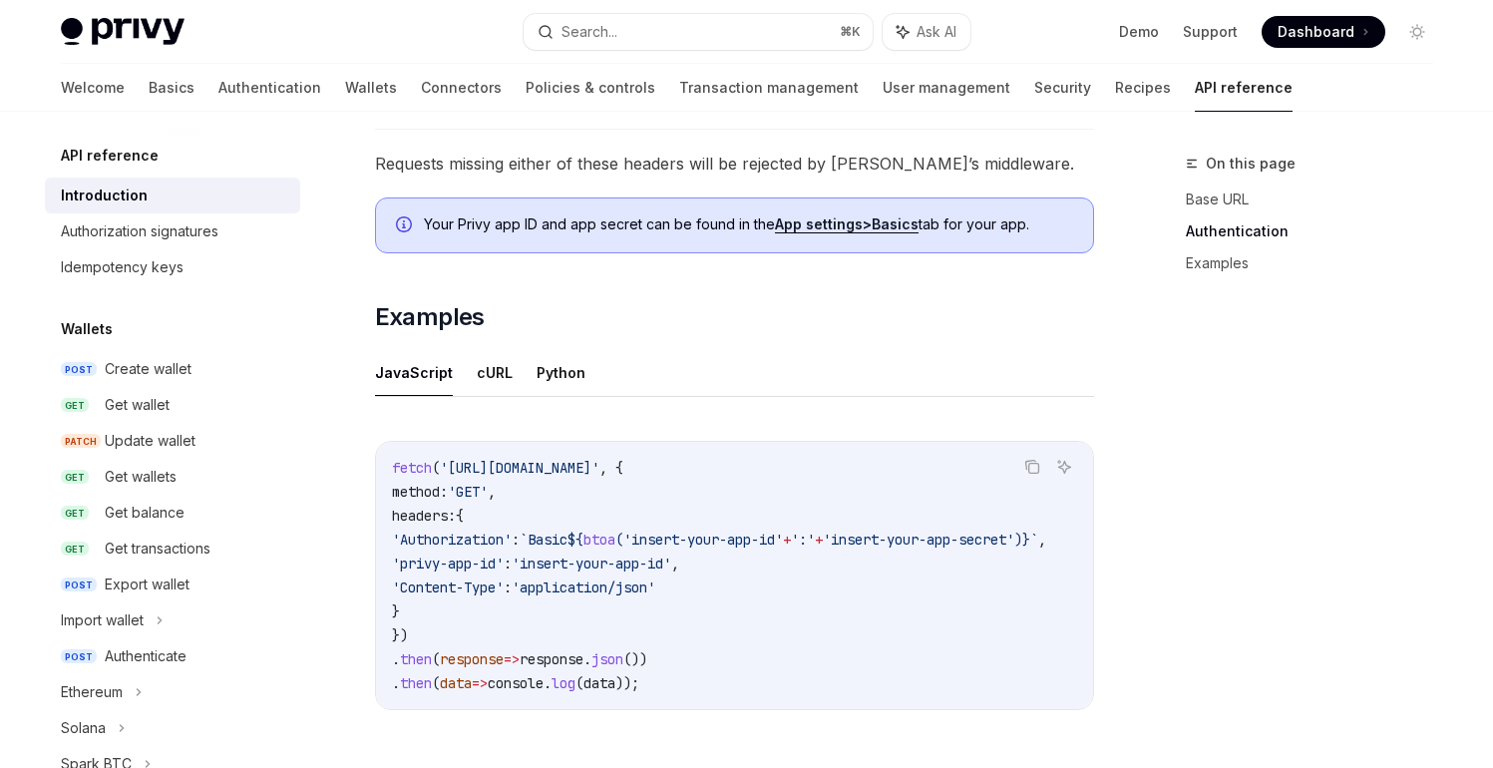
scroll to position [1070, 0]
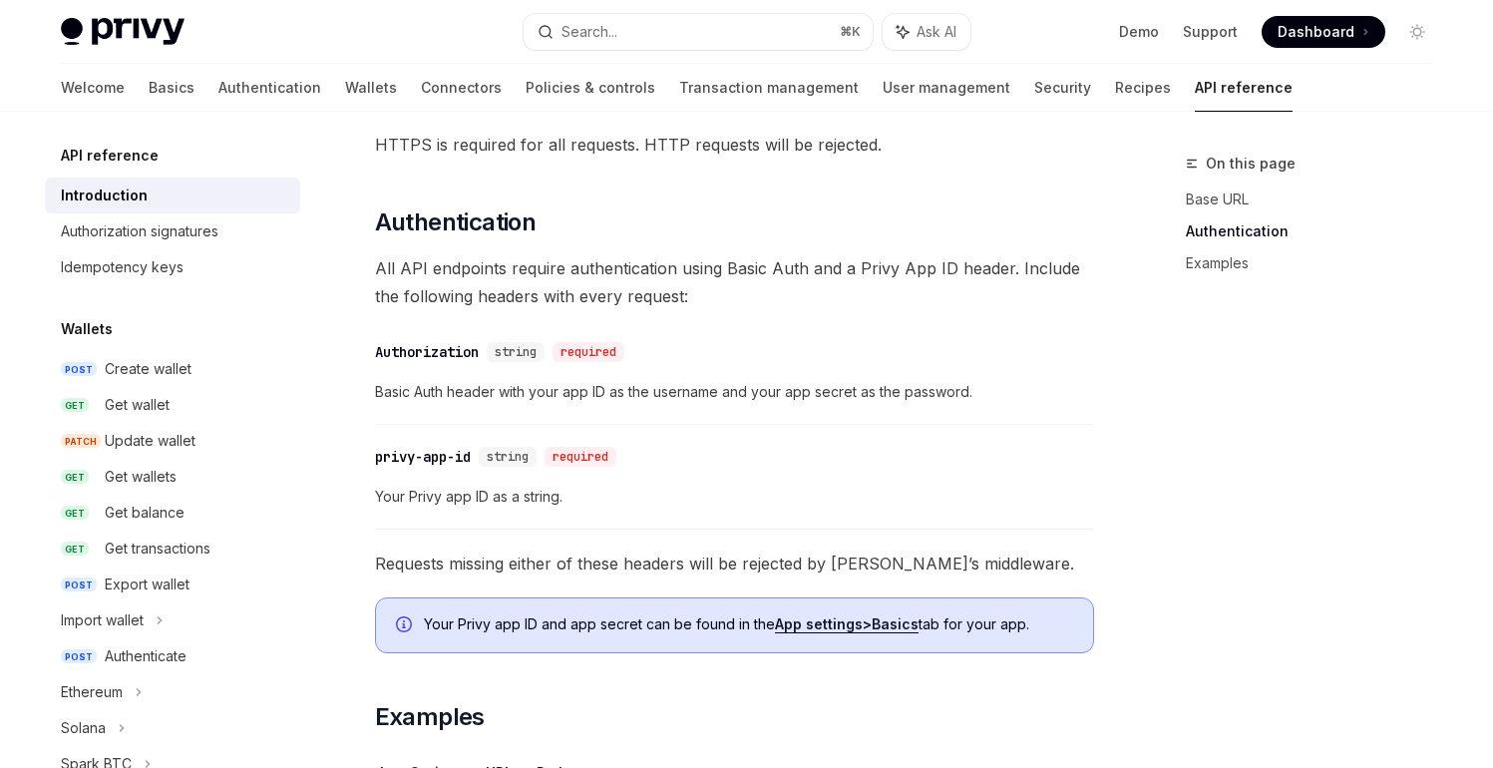
type textarea "*"
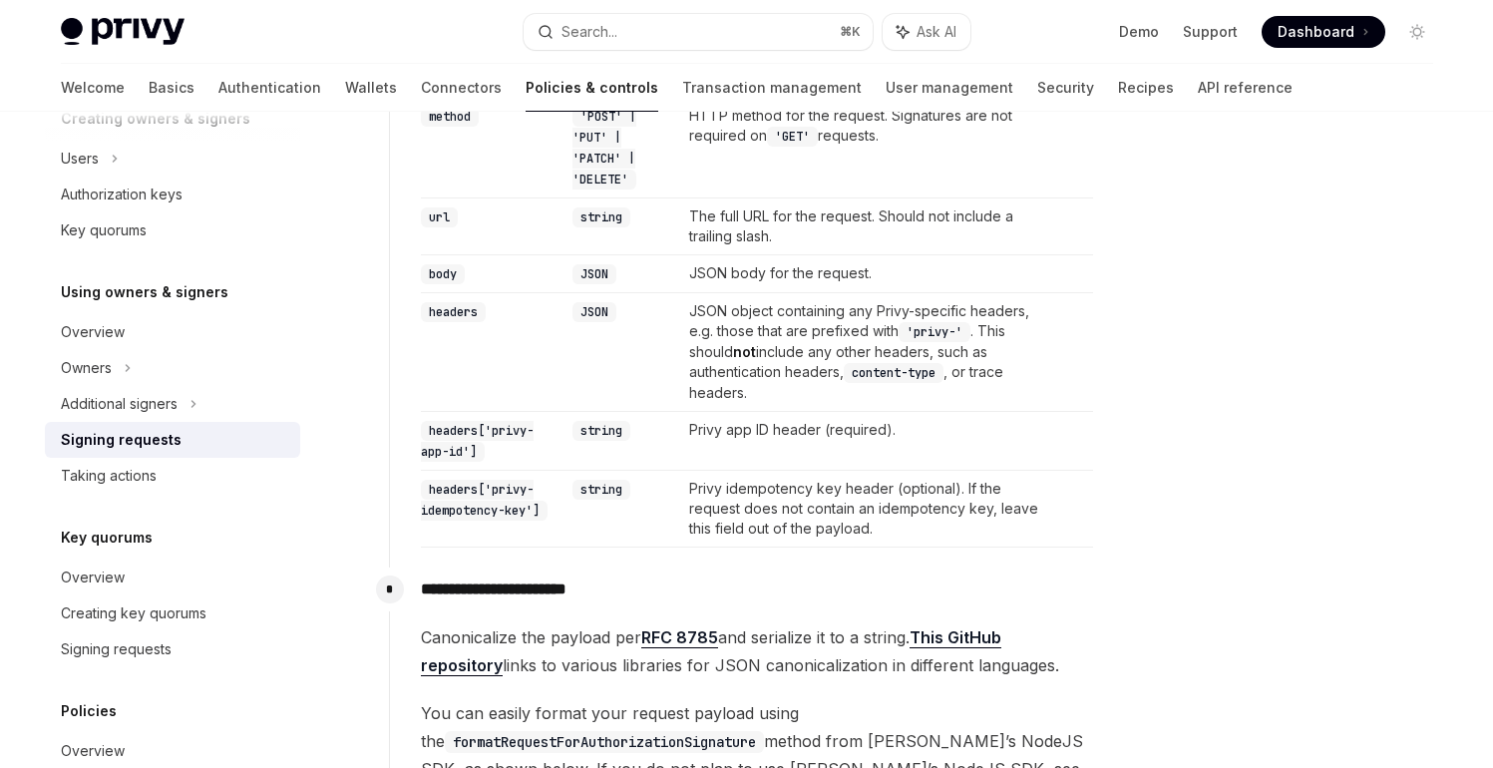
scroll to position [856, 0]
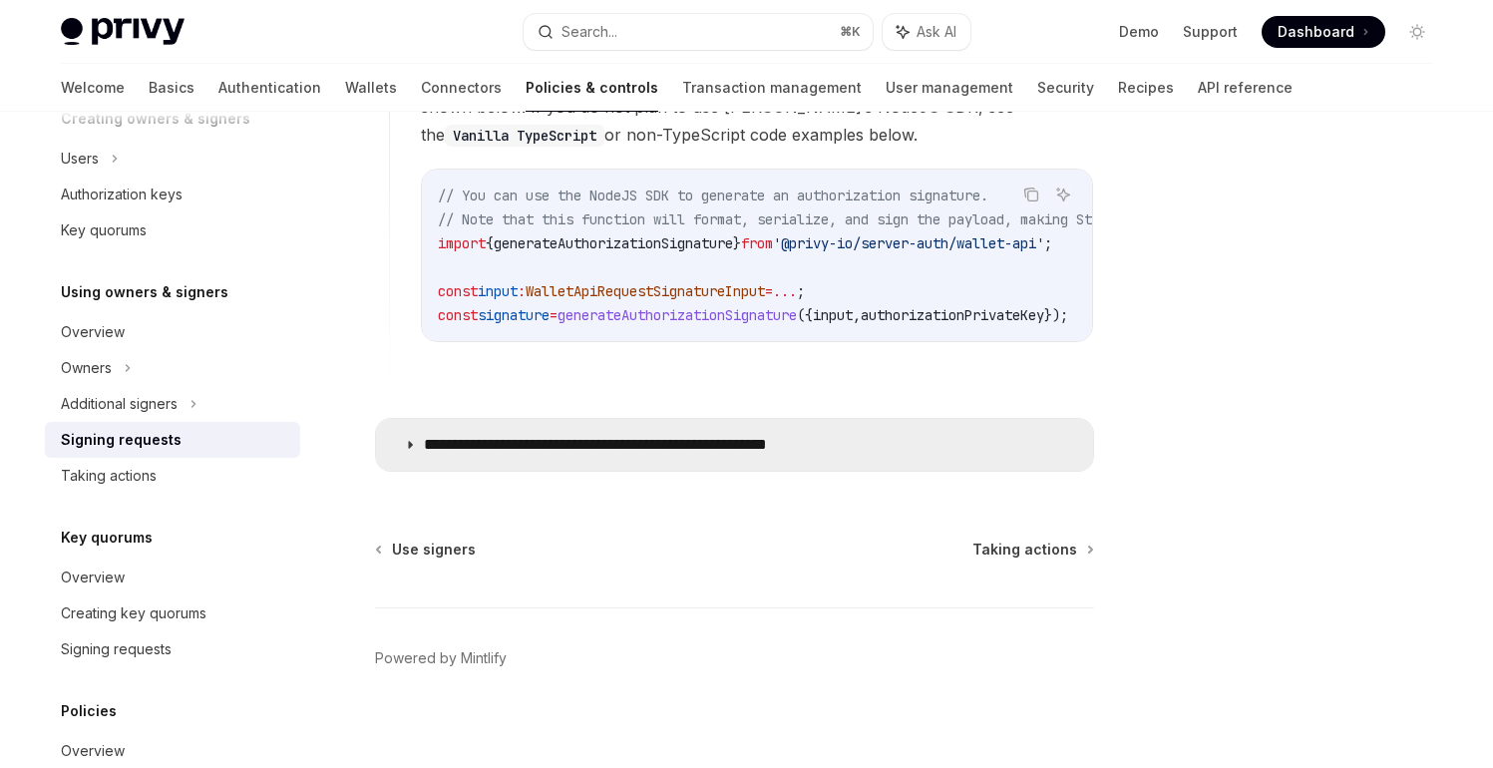
click at [773, 435] on p "**********" at bounding box center [648, 445] width 449 height 20
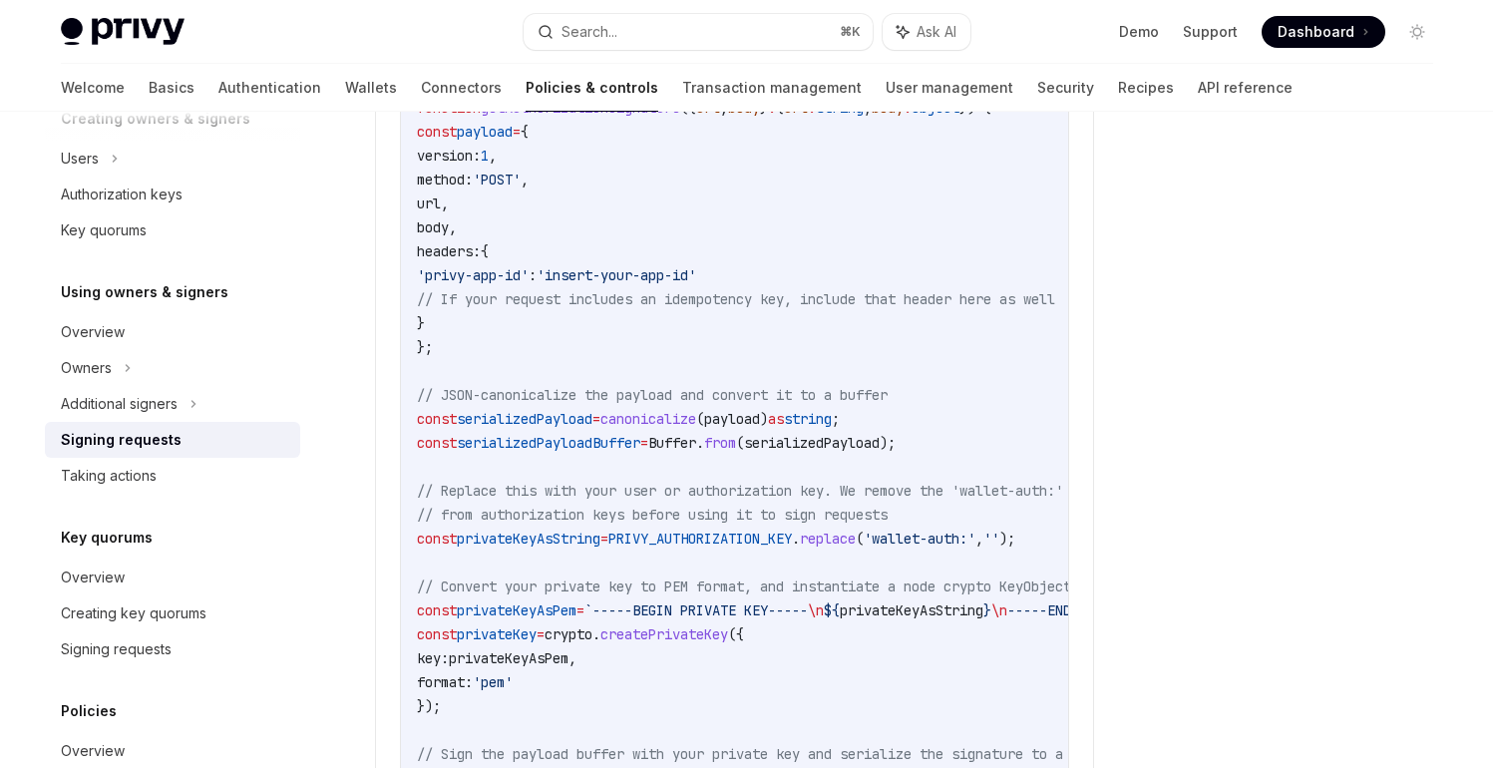
scroll to position [2622, 0]
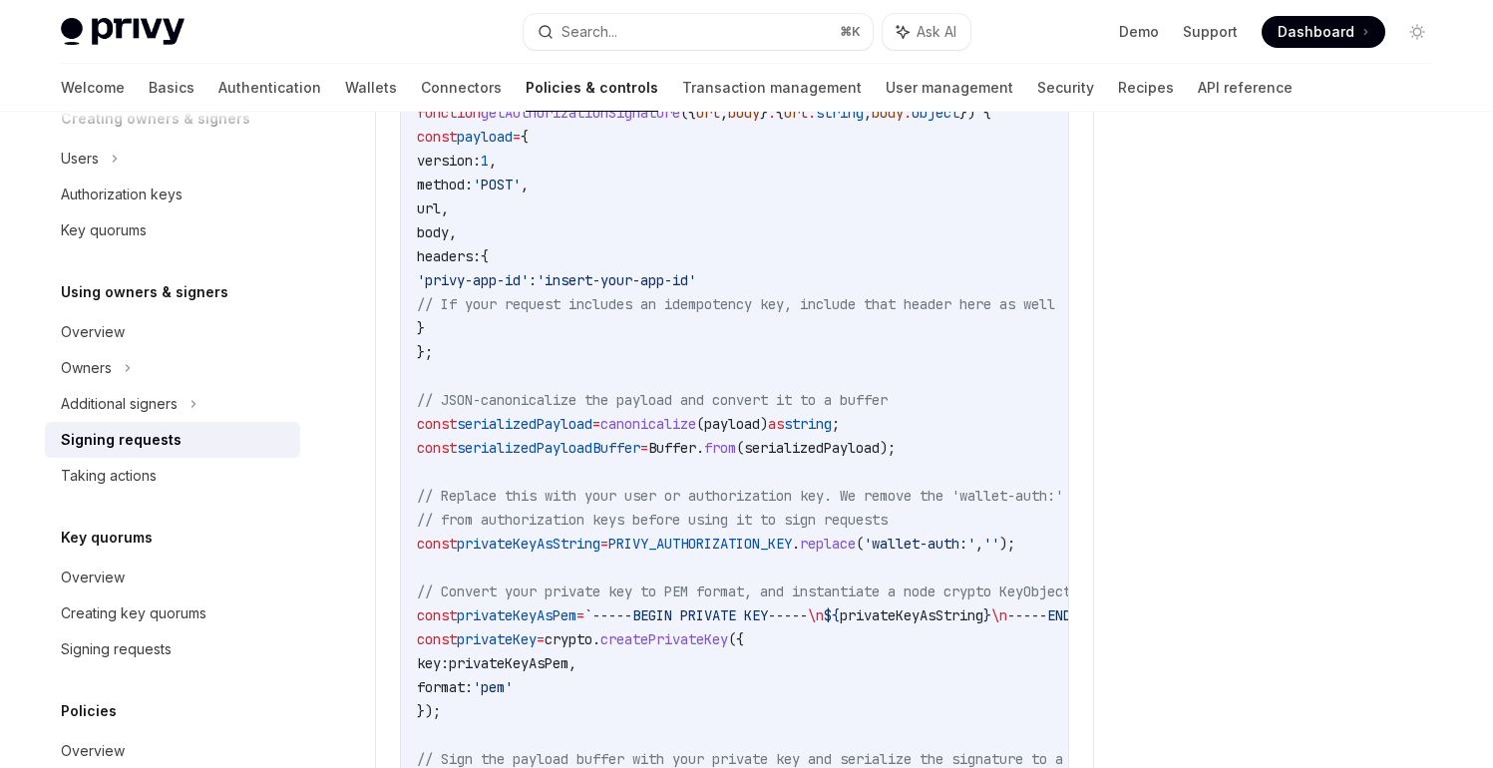
click at [977, 612] on code "import canonicalize from 'canonicalize' ; // Support JSON canonicalization impo…" at bounding box center [844, 555] width 854 height 1244
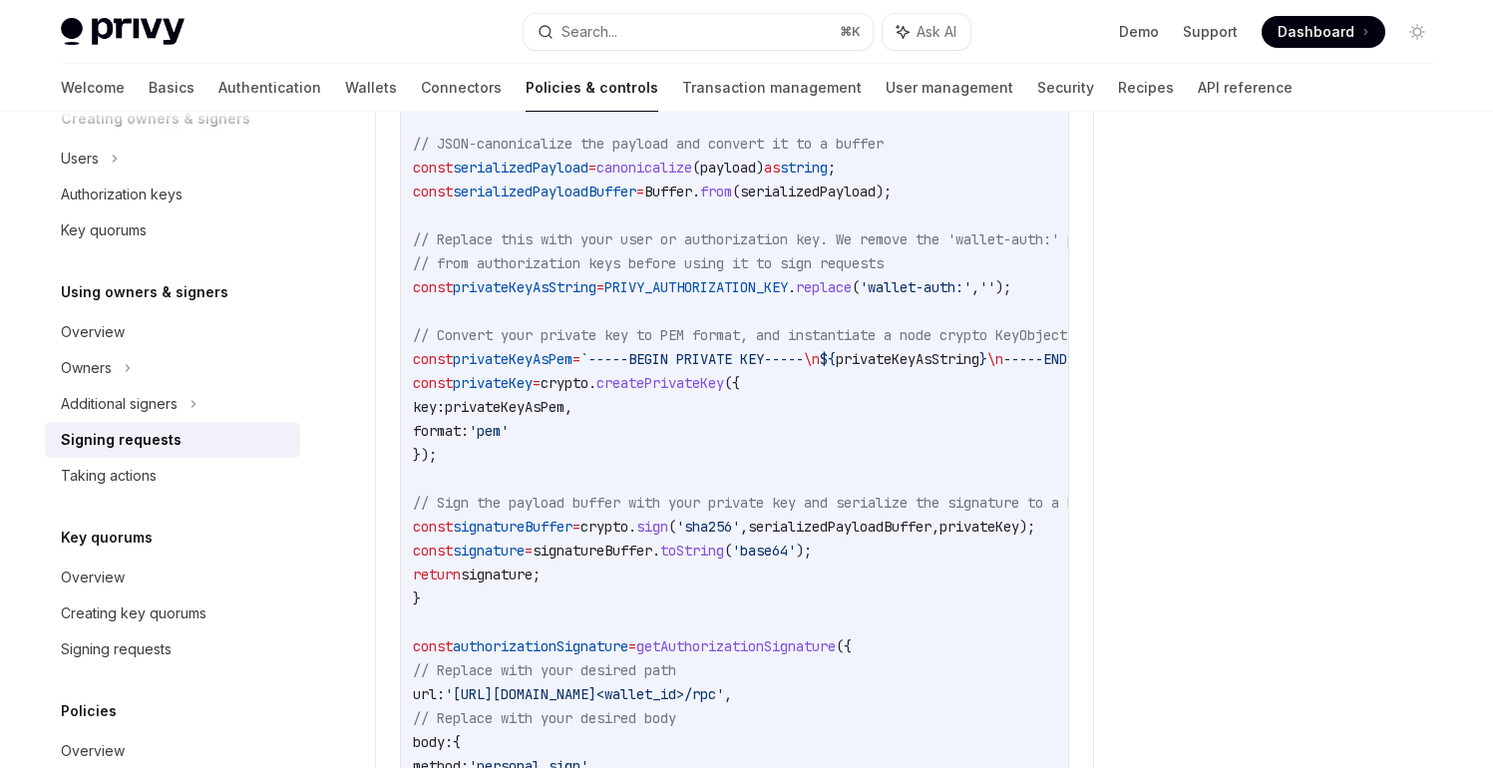
scroll to position [0, 0]
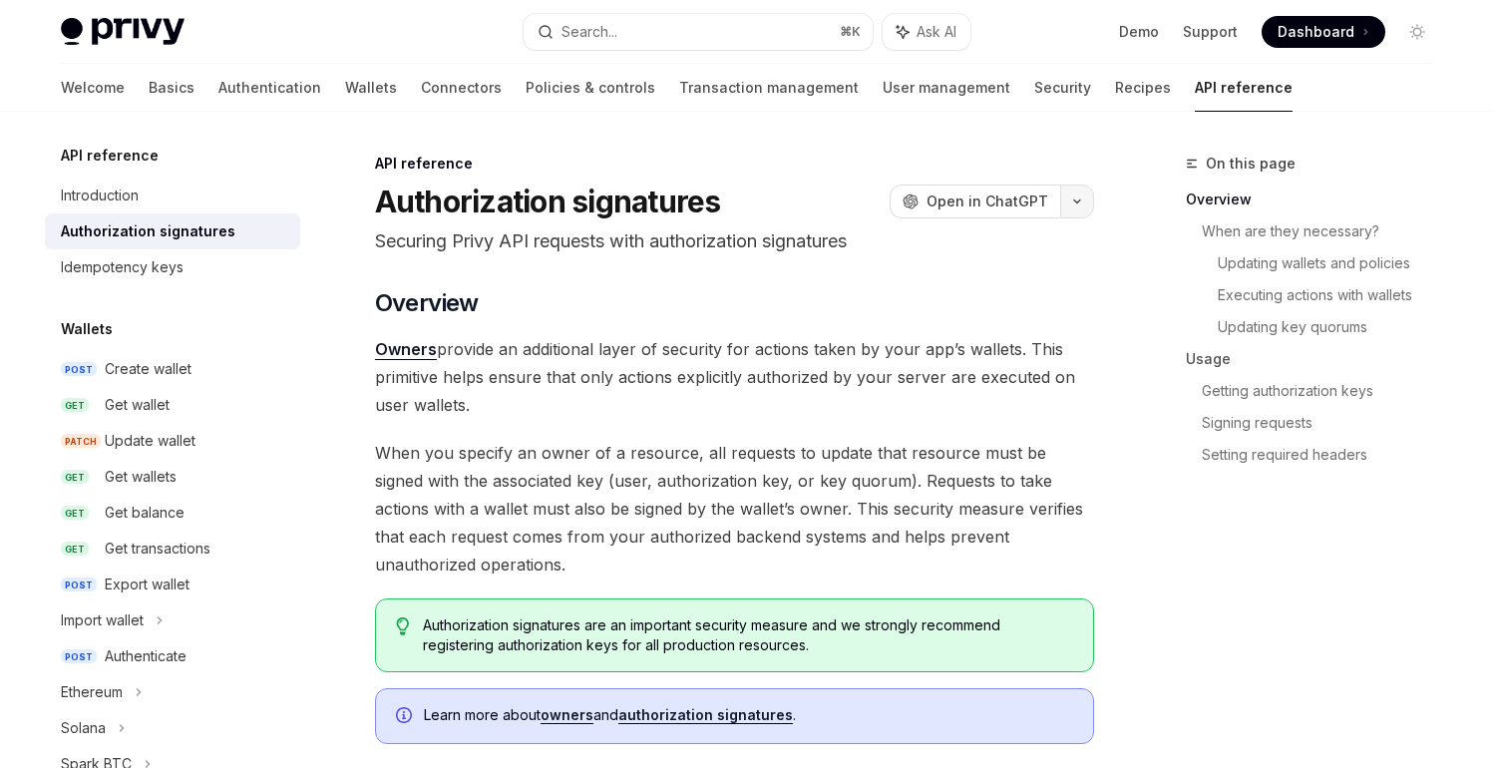
click at [1082, 205] on button "button" at bounding box center [1077, 201] width 34 height 34
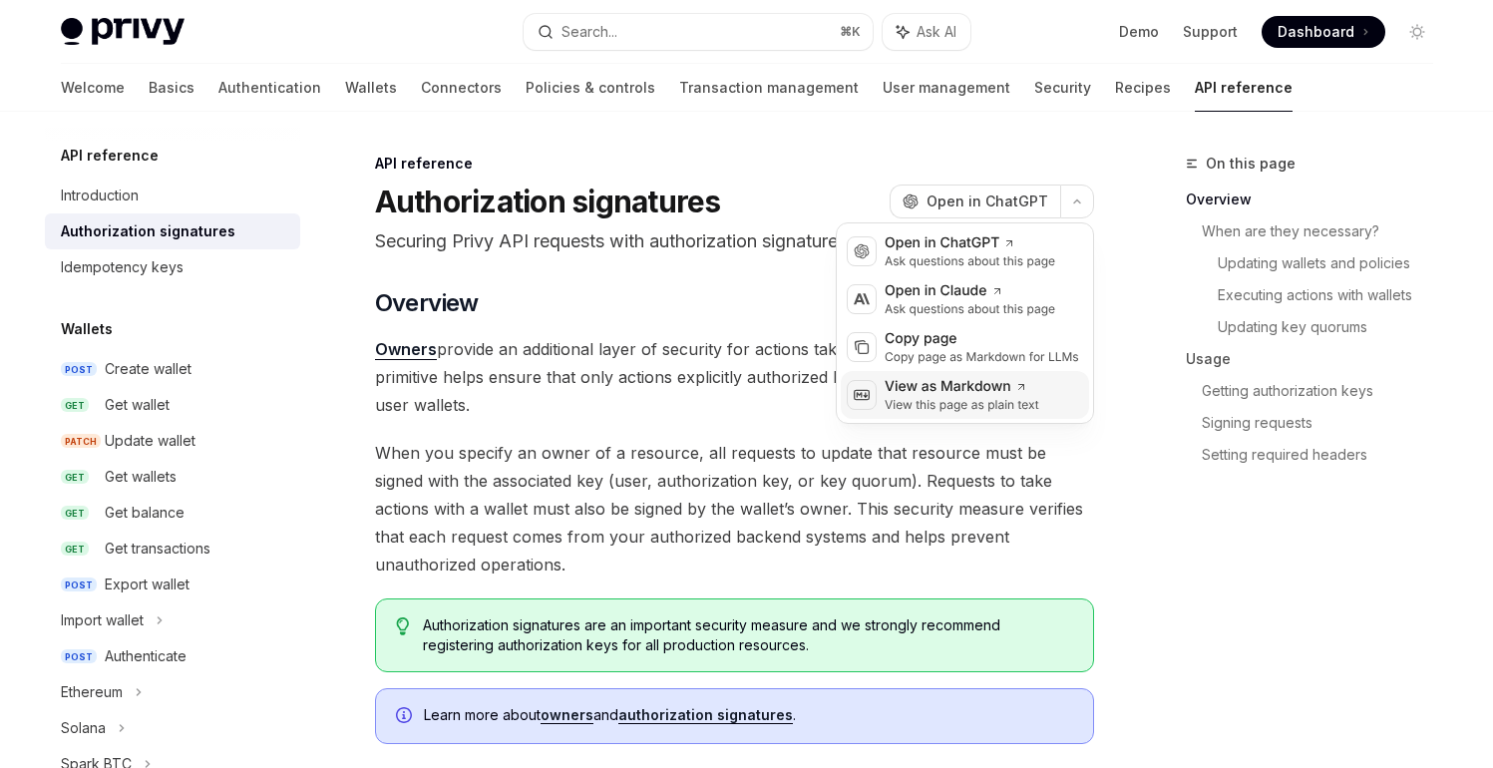
click at [966, 395] on div "View as Markdown" at bounding box center [961, 387] width 155 height 20
